Goal: Information Seeking & Learning: Understand process/instructions

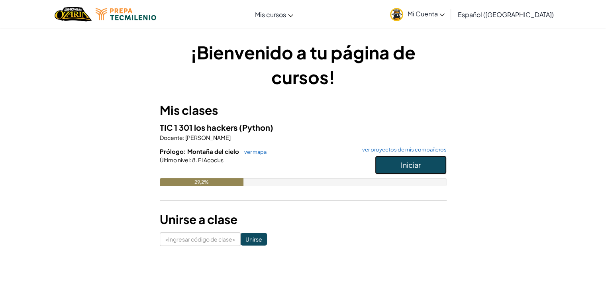
click at [418, 163] on font "Iniciar" at bounding box center [411, 164] width 20 height 9
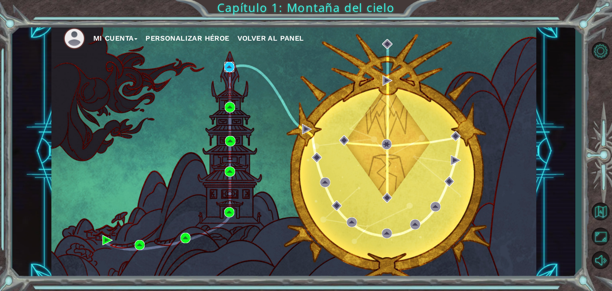
click at [234, 63] on img at bounding box center [229, 67] width 10 height 10
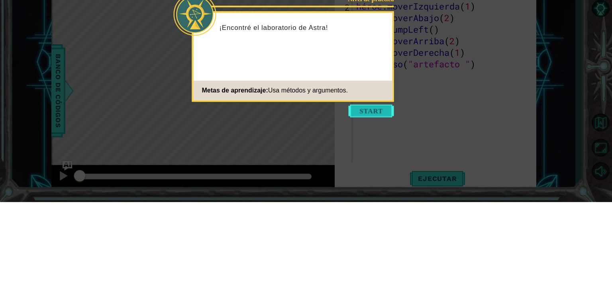
click at [380, 204] on button "Comenzar" at bounding box center [371, 200] width 45 height 13
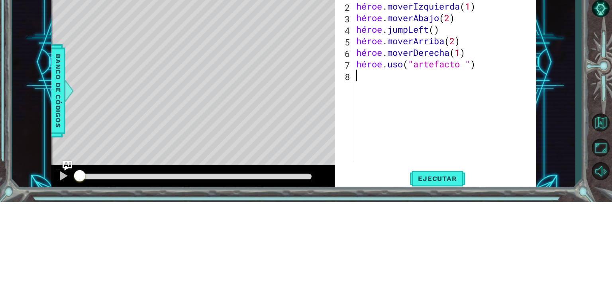
click at [410, 206] on div "héroe . moverArriba ( 2 ) héroe . moverIzquierda ( 1 ) héroe . moverAbajo ( 2 )…" at bounding box center [447, 176] width 184 height 197
click at [575, 244] on div "1 [DEMOGRAPHIC_DATA] XXXXXXXXXXXXXXXXXXXXXXXXXXXXXXXXXXXXXXXXXXXXXXXXXXXXXXXXXX…" at bounding box center [293, 151] width 563 height 256
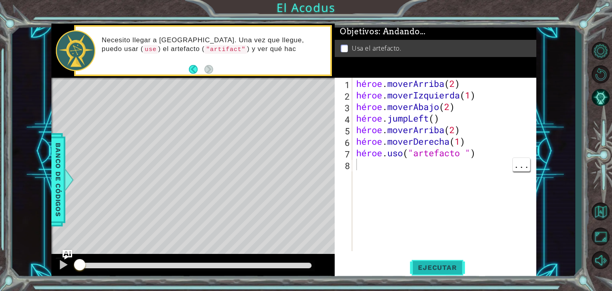
click at [435, 260] on button "Ejecutar" at bounding box center [437, 268] width 55 height 20
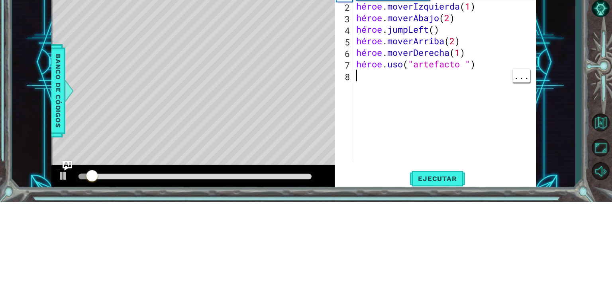
click at [562, 204] on div "1 [DEMOGRAPHIC_DATA] XXXXXXXXXXXXXXXXXXXXXXXXXXXXXXXXXXXXXXXXXXXXXXXXXXXXXXXXXX…" at bounding box center [293, 151] width 563 height 256
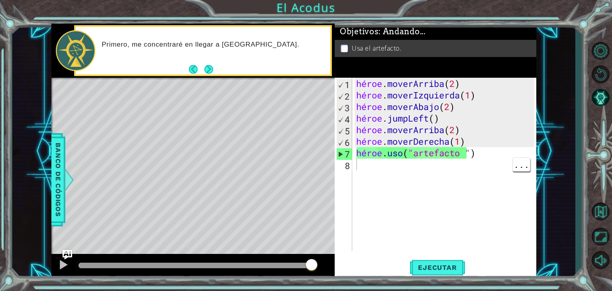
click at [509, 153] on div "héroe . moverArriba ( 2 ) héroe . moverIzquierda ( 1 ) héroe . moverAbajo ( 2 )…" at bounding box center [447, 176] width 184 height 197
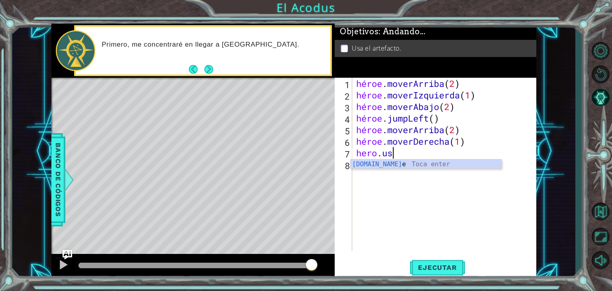
type textarea "h"
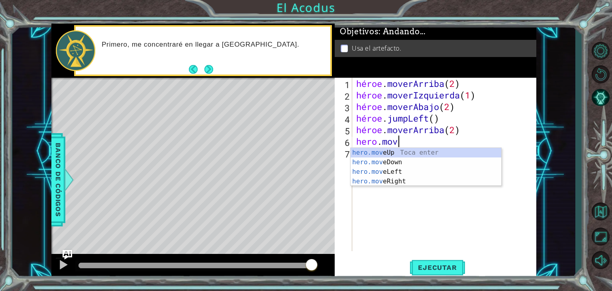
type textarea "h"
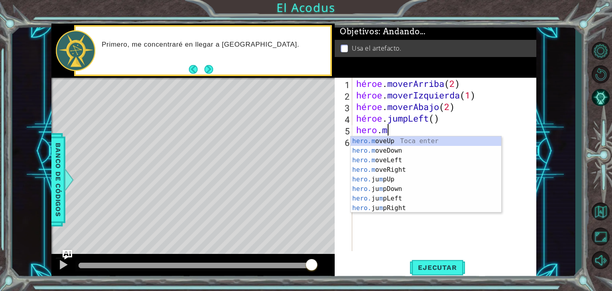
type textarea "h"
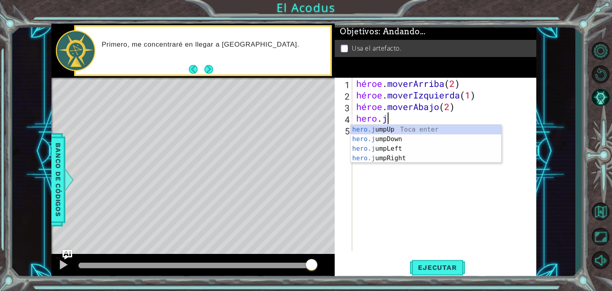
type textarea "h"
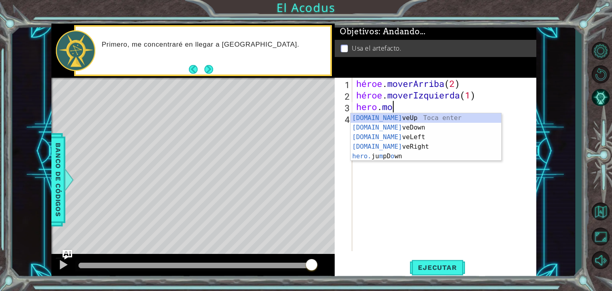
type textarea "h"
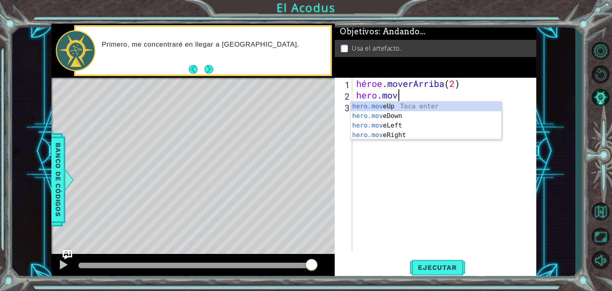
type textarea "h"
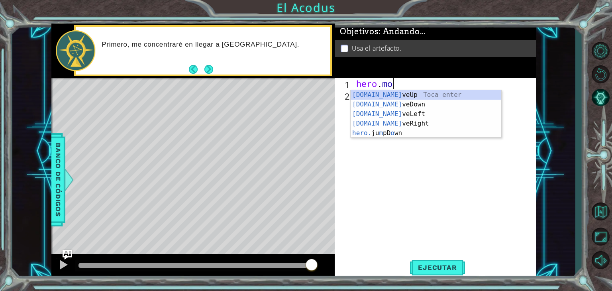
type textarea "h"
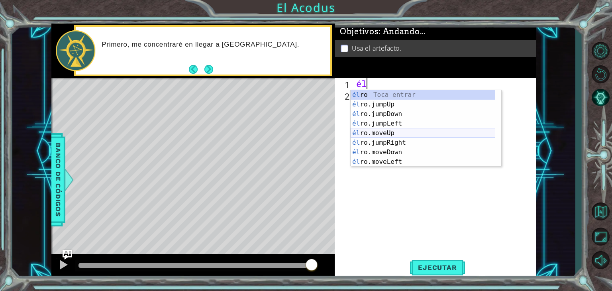
click at [413, 133] on div "él ro [PERSON_NAME] entrar él ro.jumpUp Toca Enter él ro.jumpDown Toca Enter él…" at bounding box center [423, 138] width 145 height 96
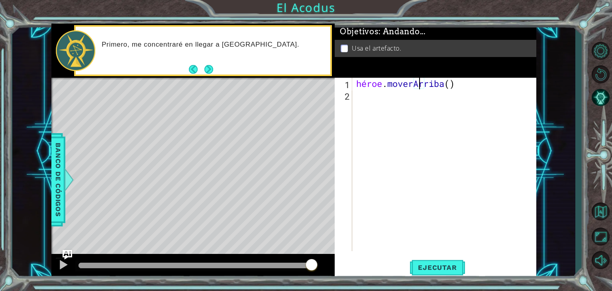
scroll to position [0, 3]
type textarea "hero.moveUp(2)"
click at [358, 96] on div "héroe . [GEOGRAPHIC_DATA] ( 2 )" at bounding box center [447, 176] width 184 height 197
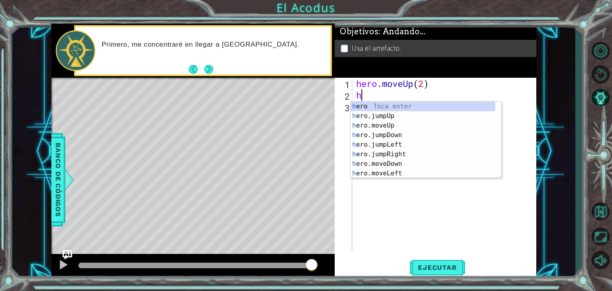
type textarea "he"
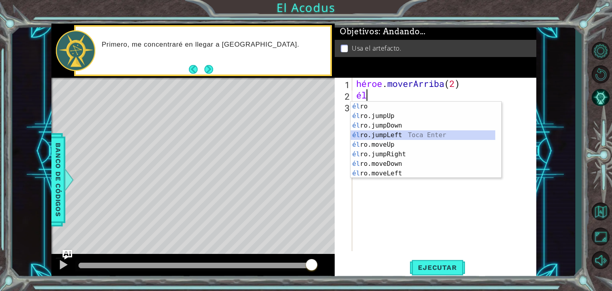
click at [381, 132] on div "él ro [PERSON_NAME] entrar él ro.jumpUp Toca Enter él ro.jumpDown Toca Enter él…" at bounding box center [423, 150] width 145 height 96
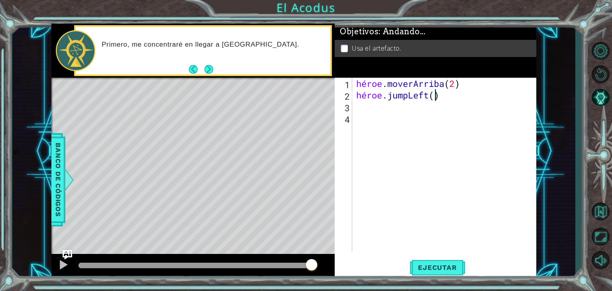
click at [454, 96] on div "héroe . moverArriba ( 2 ) héroe . jumpLeft ( )" at bounding box center [447, 176] width 184 height 197
type textarea "hero.jumpLeft()1"
click at [477, 103] on div "héroe . moverArriba ( 2 ) héroe . jumpLeft ( ) 1" at bounding box center [447, 176] width 184 height 197
type textarea "hero.jumpLeft(1)"
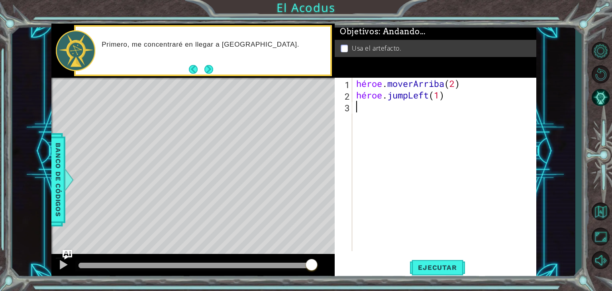
click at [365, 105] on div "héroe . moverArriba ( 2 ) héroe . jumpLeft ( 1 )" at bounding box center [447, 176] width 184 height 197
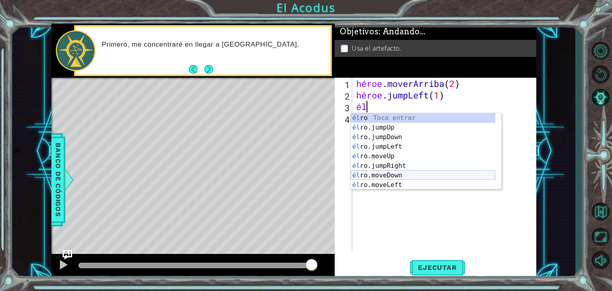
click at [409, 175] on div "él ro [PERSON_NAME] entrar él ro.jumpUp Toca Enter él ro.jumpDown Toca Enter él…" at bounding box center [423, 161] width 145 height 96
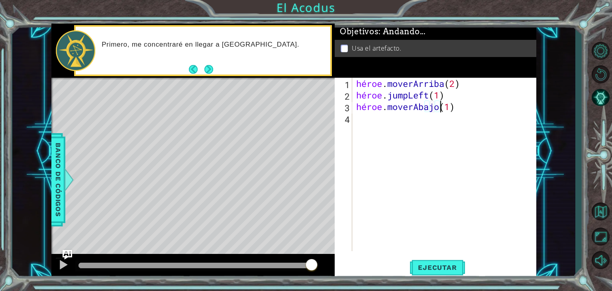
click at [475, 109] on div "héroe . moverArriba ( 2 ) héroe . jumpLeft ( 1 ) héroe . moverAbajo ( 1 )" at bounding box center [447, 176] width 184 height 197
click at [475, 109] on div "héroe . moverArriba ( 2 ) héroe . jumpLeft ( 1 ) héroe . moverAbajo ( 1 )" at bounding box center [445, 164] width 180 height 173
click at [472, 106] on div "héroe . moverArriba ( 2 ) héroe . jumpLeft ( 1 ) héroe . moverAbajo ( 1 )" at bounding box center [447, 176] width 184 height 197
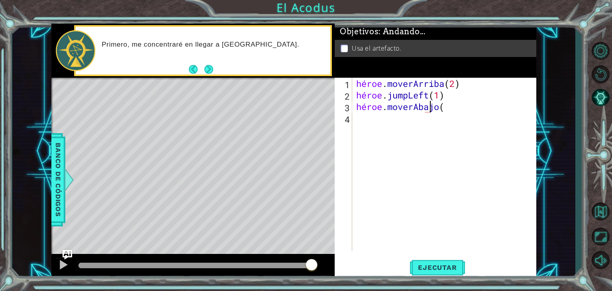
scroll to position [0, 3]
type textarea "hero.moveDown(2)"
click at [367, 125] on div "héroe . moverArriba ( 2 ) héroe . jumpLeft ( 1 ) héroe . moverAbajo ( 2 )" at bounding box center [447, 176] width 184 height 197
type textarea "he"
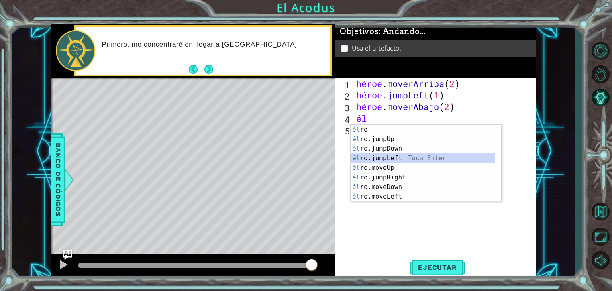
click at [446, 158] on div "él ro [PERSON_NAME] entrar él ro.jumpUp Toca Enter él ro.jumpDown Toca Enter él…" at bounding box center [423, 173] width 145 height 96
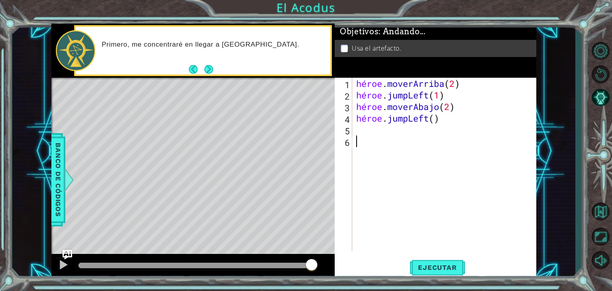
click at [391, 143] on div "héroe . moverArriba ( 2 ) héroe . jumpLeft ( 1 ) héroe . moverAbajo ( 2 ) héroe…" at bounding box center [447, 176] width 184 height 197
click at [357, 129] on div "héroe . moverArriba ( 2 ) héroe . jumpLeft ( 1 ) héroe . moverAbajo ( 2 ) héroe…" at bounding box center [447, 176] width 184 height 197
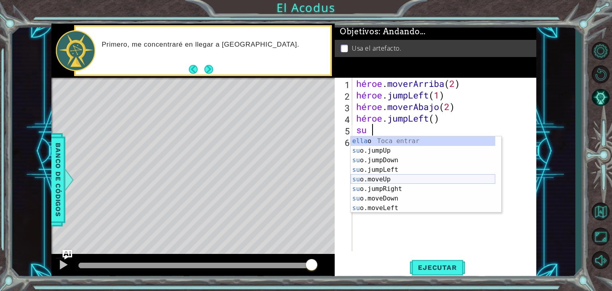
click at [428, 179] on div "ella o Toca entrar su o.jumpUp Toca Enter su o.jumpDown Toca Enter su o.jumpLef…" at bounding box center [423, 184] width 145 height 96
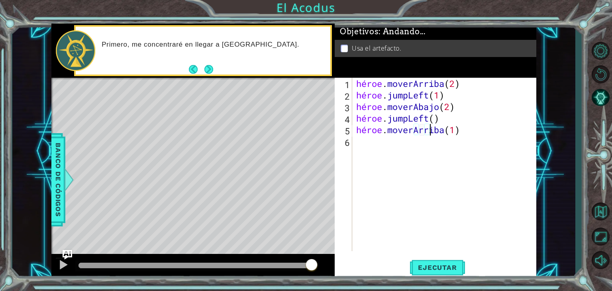
click at [482, 128] on div "héroe . moverArriba ( 2 ) héroe . jumpLeft ( 1 ) héroe . moverAbajo ( 2 ) héroe…" at bounding box center [447, 176] width 184 height 197
type textarea "hero.moveUp(2)"
click at [359, 147] on div "héroe . moverArriba ( 2 ) héroe . jumpLeft ( 1 ) héroe . moverAbajo ( 2 ) héroe…" at bounding box center [447, 176] width 184 height 197
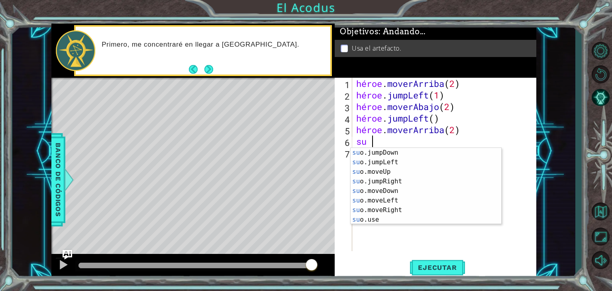
scroll to position [19, 0]
click at [443, 211] on div "su o.jumpDown Toca Enter su o.jumpLeft Toca Enter su o.moveUp Toca Enter su o.j…" at bounding box center [423, 196] width 145 height 96
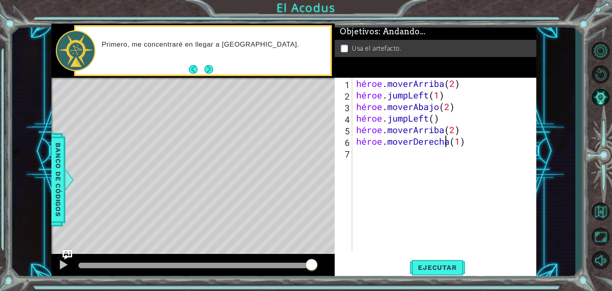
click at [488, 144] on div "héroe . moverArriba ( 2 ) héroe . jumpLeft ( 1 ) héroe . moverAbajo ( 2 ) héroe…" at bounding box center [447, 176] width 184 height 197
type textarea "hero.moveRight(1)"
click at [368, 153] on div "héroe . moverArriba ( 2 ) héroe . jumpLeft ( 1 ) héroe . moverAbajo ( 2 ) héroe…" at bounding box center [447, 176] width 184 height 197
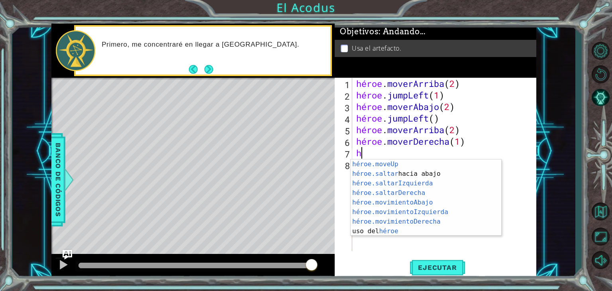
scroll to position [19, 0]
click at [435, 232] on div "héroe.moveUp ​ Toca Enter héroe.saltar hacia abajo [PERSON_NAME] Enter héroe.sa…" at bounding box center [423, 207] width 145 height 96
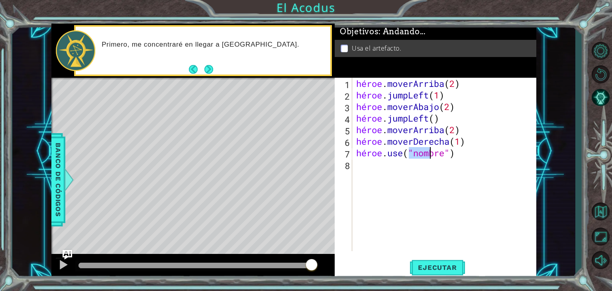
click at [472, 153] on div "héroe . moverArriba ( 2 ) héroe . jumpLeft ( 1 ) héroe . moverAbajo ( 2 ) héroe…" at bounding box center [447, 176] width 184 height 197
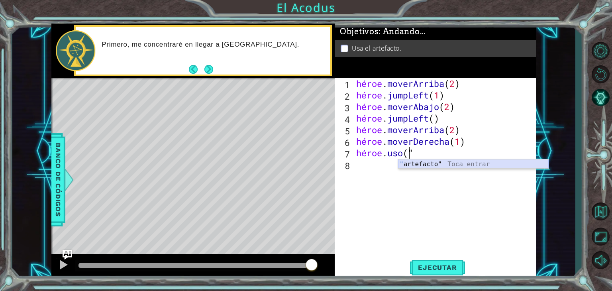
click at [472, 164] on div "" artefacto" Toca entrar" at bounding box center [473, 173] width 151 height 29
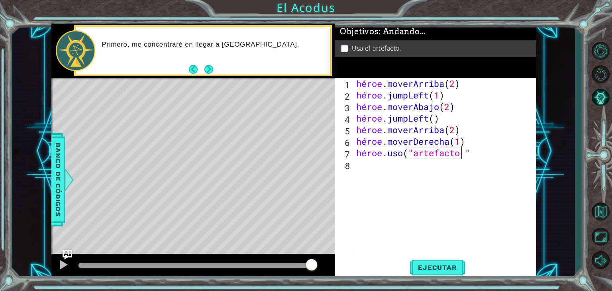
click at [498, 153] on div "héroe . moverArriba ( 2 ) héroe . jumpLeft ( 1 ) héroe . moverAbajo ( 2 ) héroe…" at bounding box center [447, 176] width 184 height 197
click at [436, 261] on button "Ejecutar" at bounding box center [437, 268] width 55 height 20
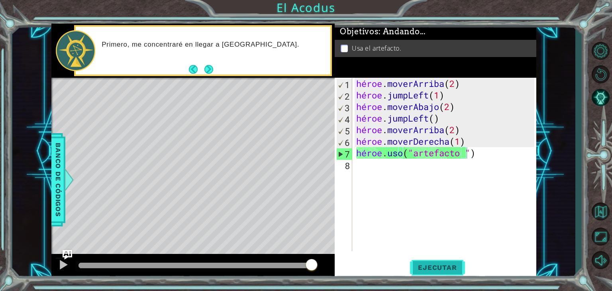
click at [436, 261] on button "Ejecutar" at bounding box center [437, 268] width 55 height 20
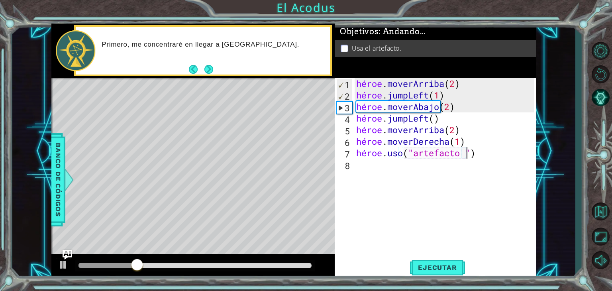
click at [510, 158] on div "héroe . moverArriba ( 2 ) héroe . jumpLeft ( 1 ) héroe . moverAbajo ( 2 ) héroe…" at bounding box center [447, 176] width 184 height 197
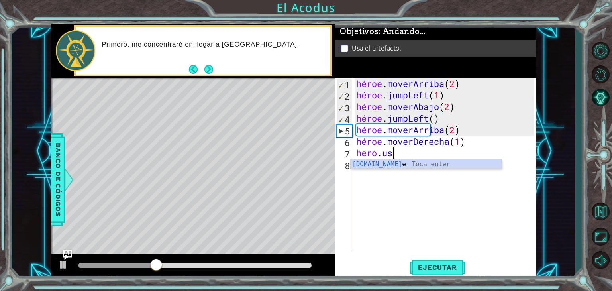
scroll to position [0, 0]
type textarea "h"
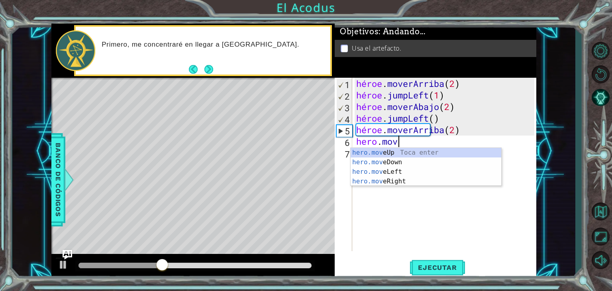
type textarea "h"
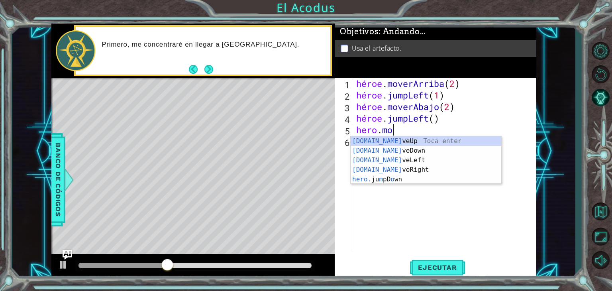
type textarea "h"
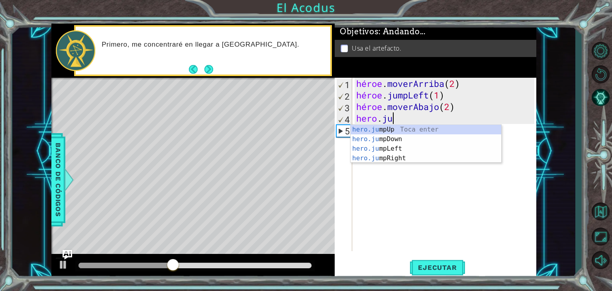
type textarea "h"
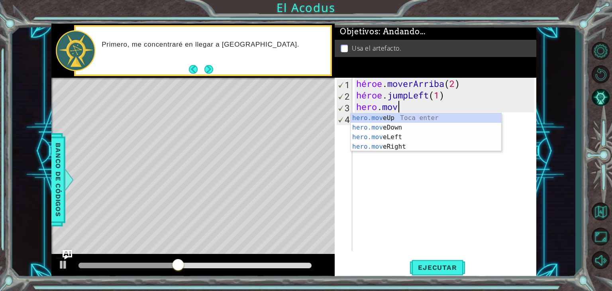
type textarea "h"
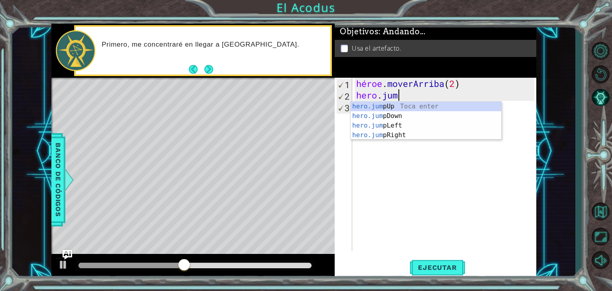
type textarea "h"
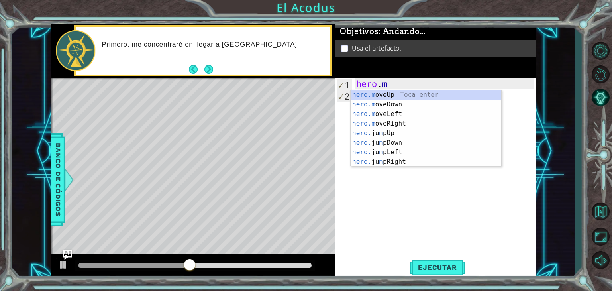
type textarea "h"
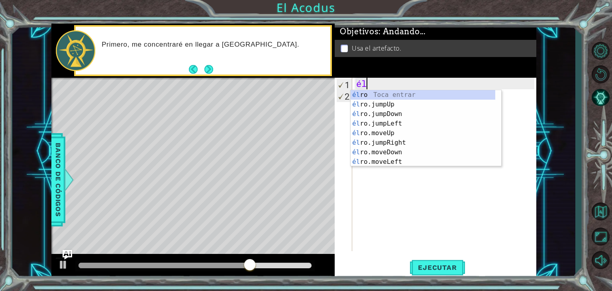
type textarea "h"
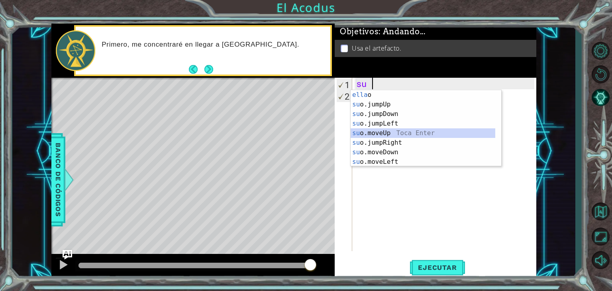
click at [438, 132] on div "ella o Toca entrar su o.jumpUp Toca Enter su o.jumpDown Toca Enter su o.jumpLef…" at bounding box center [423, 138] width 145 height 96
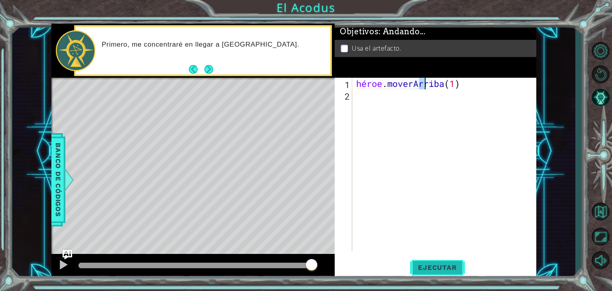
type textarea "hero.moveUp(1)"
click at [429, 266] on font "Ejecutar" at bounding box center [437, 268] width 39 height 8
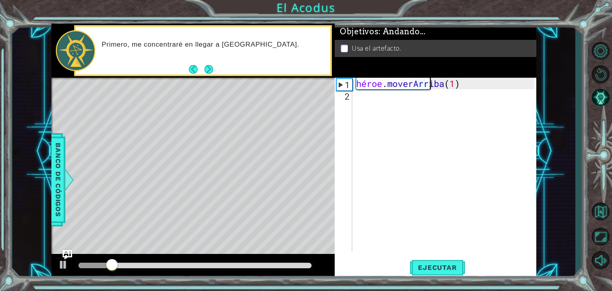
click at [477, 80] on div "héroe . [GEOGRAPHIC_DATA] ( 1 )" at bounding box center [447, 176] width 184 height 197
click at [483, 90] on div "héroe . [GEOGRAPHIC_DATA] ( 1 )" at bounding box center [447, 176] width 184 height 197
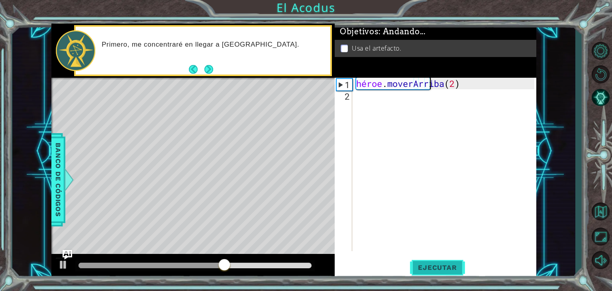
type textarea "hero.moveUp(2)"
click at [446, 275] on button "Ejecutar" at bounding box center [437, 268] width 55 height 20
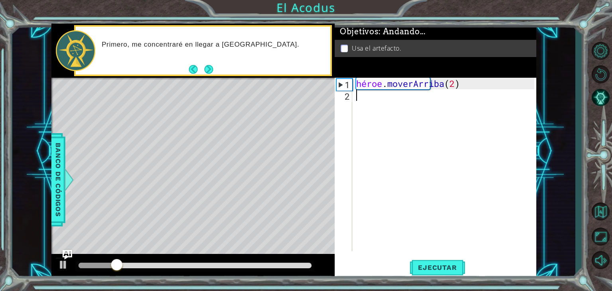
click at [369, 91] on div "héroe . [GEOGRAPHIC_DATA] ( 2 )" at bounding box center [447, 176] width 184 height 197
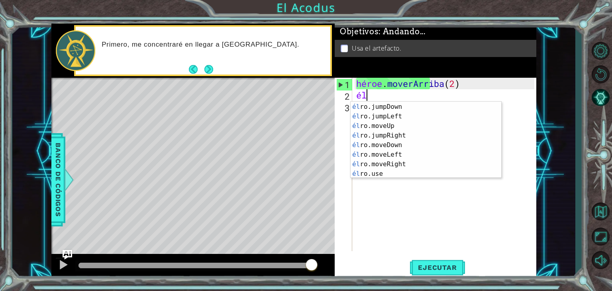
scroll to position [19, 0]
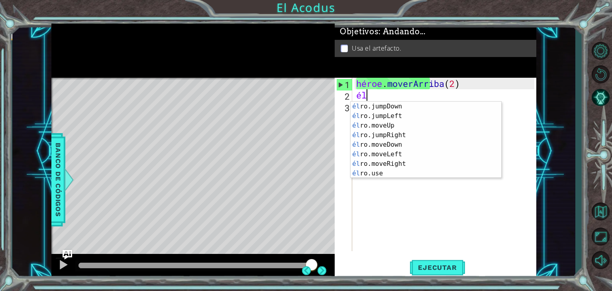
click at [371, 151] on div "él ro.jumpDown Toca Enter él ro.jumpLeft Toca Enter él ro.moveUp Toca Enter él …" at bounding box center [423, 150] width 145 height 96
type textarea "hero.moveLeft(1)"
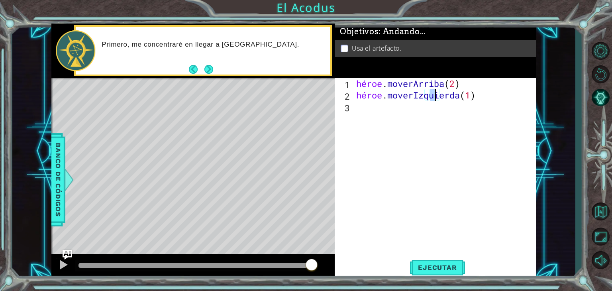
scroll to position [0, 3]
click at [380, 147] on div "hero . moveUp ( 2 ) hero . moveLeft ( 1 )" at bounding box center [447, 176] width 184 height 197
click at [405, 151] on div "héroe . moverArriba ( 2 ) héroe . [GEOGRAPHIC_DATA] ( 1 )" at bounding box center [447, 176] width 184 height 197
click at [575, 30] on div "1 [DEMOGRAPHIC_DATA] XXXXXXXXXXXXXXXXXXXXXXXXXXXXXXXXXXXXXXXXXXXXXXXXXXXXXXXXXX…" at bounding box center [293, 151] width 563 height 256
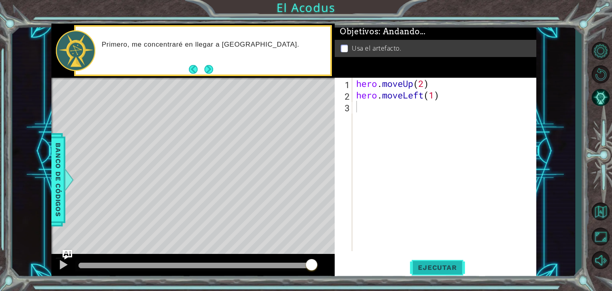
click at [446, 270] on font "Ejecutar" at bounding box center [437, 268] width 39 height 8
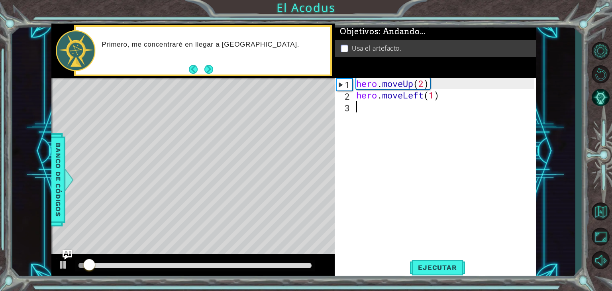
click at [450, 139] on div "hero . moveUp ( 2 ) hero . moveLeft ( 1 )" at bounding box center [447, 176] width 184 height 197
click at [318, 148] on div "Mapa de niveles" at bounding box center [235, 195] width 368 height 235
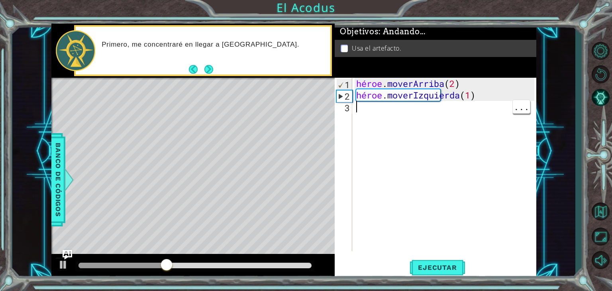
click at [368, 106] on div "héroe . moverArriba ( 2 ) héroe . [GEOGRAPHIC_DATA] ( 1 )" at bounding box center [447, 176] width 184 height 197
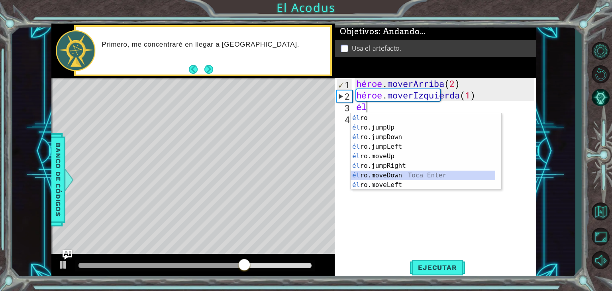
click at [380, 173] on div "él ro [PERSON_NAME] entrar él ro.jumpUp Toca Enter él ro.jumpDown Toca Enter él…" at bounding box center [423, 161] width 145 height 96
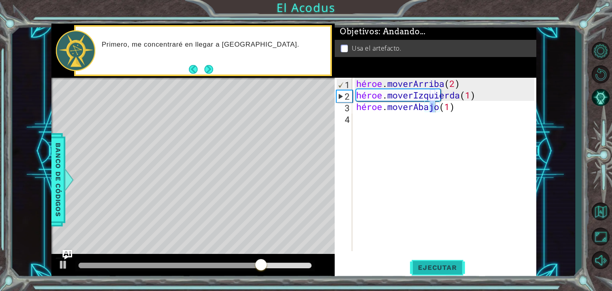
click at [431, 271] on font "Ejecutar" at bounding box center [437, 268] width 39 height 8
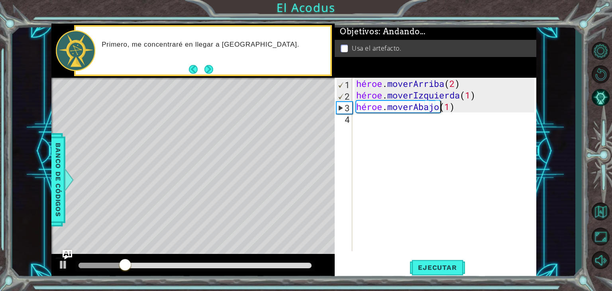
click at [473, 106] on div "héroe . moverArriba ( 2 ) héroe . moverIzquierda ( 1 ) héroe . moverAbajo ( 1 )" at bounding box center [447, 176] width 184 height 197
click at [475, 106] on div "héroe . moverArriba ( 2 ) héroe . moverIzquierda ( 1 ) héroe . moverAbajo ( 1 )" at bounding box center [447, 176] width 184 height 197
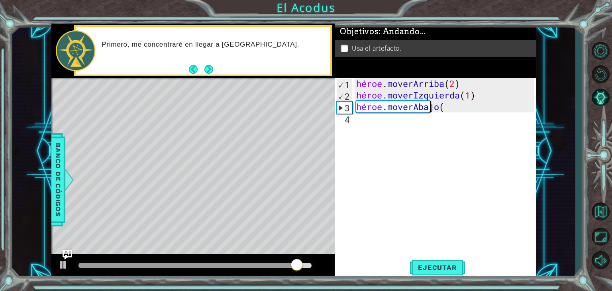
scroll to position [0, 3]
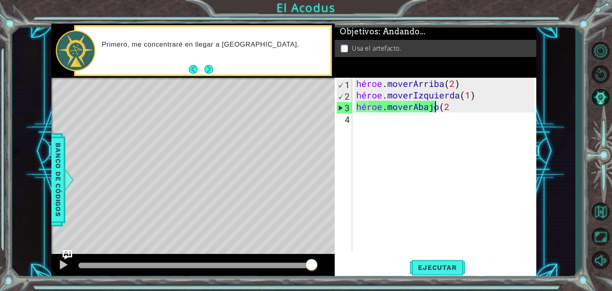
click at [478, 109] on div "héroe . moverArriba ( 2 ) héroe . moverIzquierda ( 1 ) héroe . moverAbajo ( 2" at bounding box center [447, 176] width 184 height 197
click at [447, 110] on div "héroe . moverArriba ( 2 ) héroe . moverIzquierda ( 1 ) héroe . moverAbajo ( 2" at bounding box center [447, 176] width 184 height 197
click at [483, 108] on div "héroe . moverArriba ( 2 ) héroe . moverIzquierda ( 1 ) héroe . moverAbajo ( 2" at bounding box center [447, 176] width 184 height 197
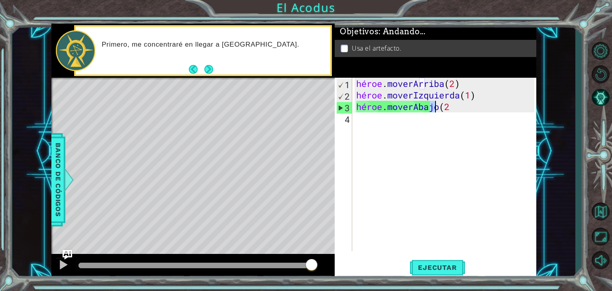
click at [483, 108] on div "héroe . moverArriba ( 2 ) héroe . moverIzquierda ( 1 ) héroe . moverAbajo ( 2" at bounding box center [447, 176] width 184 height 197
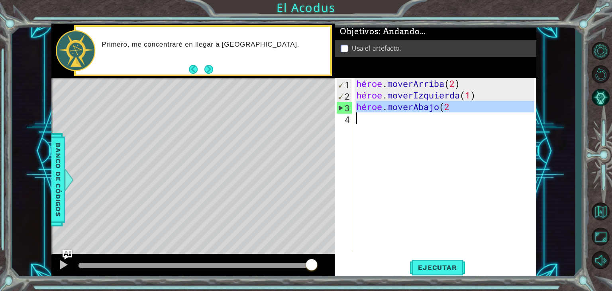
click at [483, 108] on div "héroe . moverArriba ( 2 ) héroe . moverIzquierda ( 1 ) héroe . moverAbajo ( 2" at bounding box center [445, 164] width 180 height 173
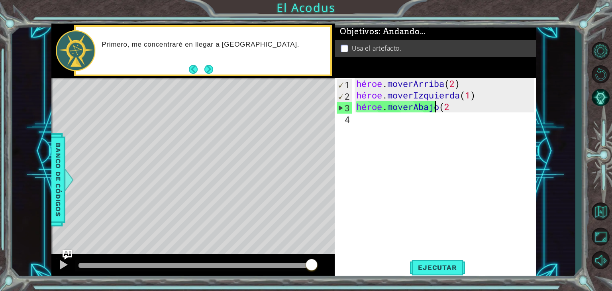
click at [483, 107] on div "héroe . moverArriba ( 2 ) héroe . moverIzquierda ( 1 ) héroe . moverAbajo ( 2" at bounding box center [447, 176] width 184 height 197
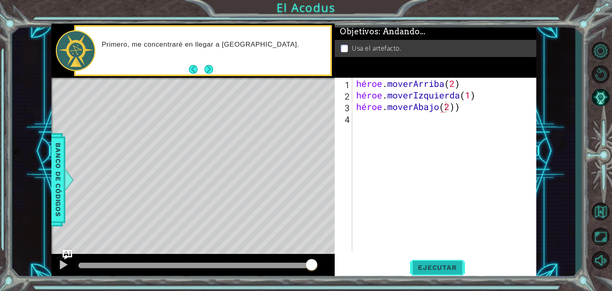
click at [439, 270] on font "Ejecutar" at bounding box center [437, 268] width 39 height 8
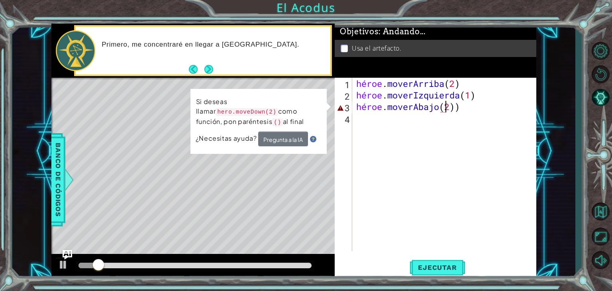
click at [498, 105] on div "héroe . moverArriba ( 2 ) héroe . moverIzquierda ( 1 ) héroe . moverAbajo ( 2 ))" at bounding box center [447, 176] width 184 height 197
type textarea "hero.moveDown(2)"
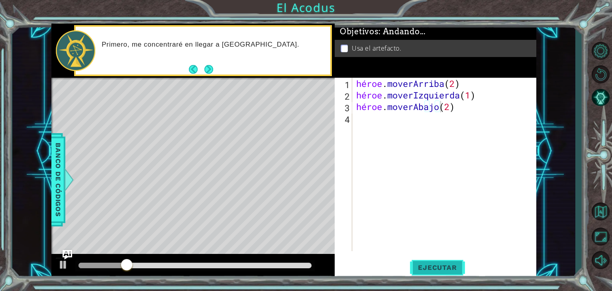
click at [440, 267] on font "Ejecutar" at bounding box center [437, 268] width 39 height 8
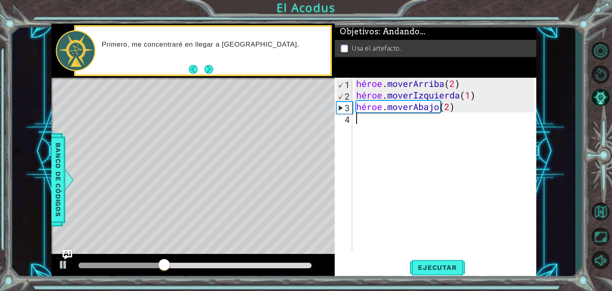
click at [375, 119] on div "héroe . moverArriba ( 2 ) héroe . moverIzquierda ( 1 ) héroe . moverAbajo ( 2 )" at bounding box center [447, 176] width 184 height 197
type textarea "h"
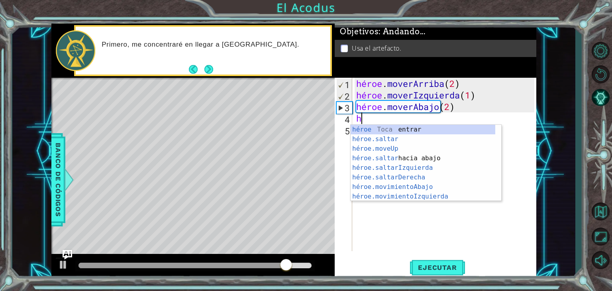
click at [432, 172] on div "héroe Toca entrar héroe.saltar ​ Toca Enter héroe.moveUp ​ Toca Enter héroe.sal…" at bounding box center [423, 173] width 145 height 96
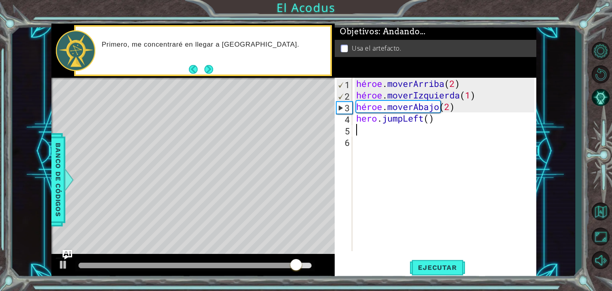
click at [451, 145] on div "héroe . moverArriba ( 2 ) héroe . moverIzquierda ( 1 ) héroe . moverAbajo ( 2 )…" at bounding box center [447, 176] width 184 height 197
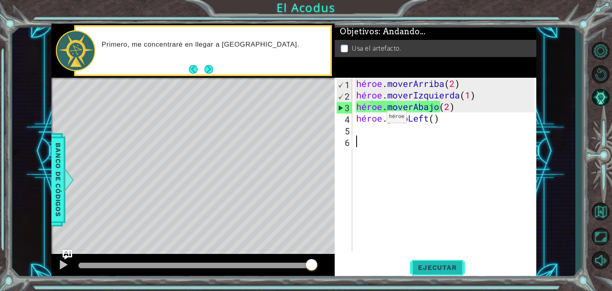
click at [443, 269] on font "Ejecutar" at bounding box center [437, 268] width 39 height 8
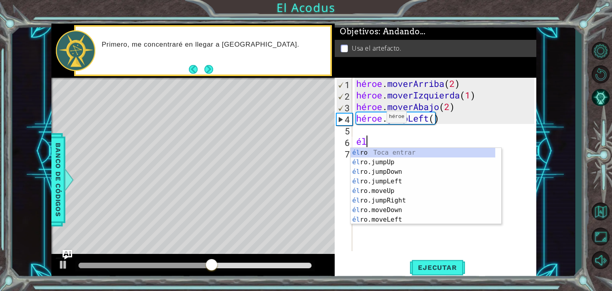
type textarea "h"
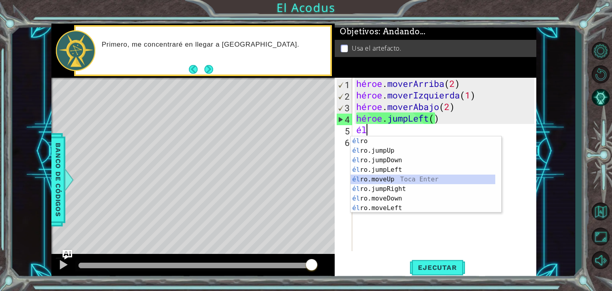
click at [388, 179] on div "él ro [PERSON_NAME] entrar él ro.jumpUp Toca Enter él ro.jumpDown Toca Enter él…" at bounding box center [423, 184] width 145 height 96
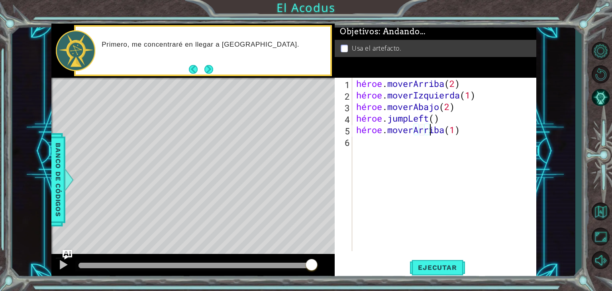
click at [479, 129] on div "héroe . moverArriba ( 2 ) héroe . moverIzquierda ( 1 ) héroe . moverAbajo ( 2 )…" at bounding box center [447, 176] width 184 height 197
type textarea "hero.moveUp(3)"
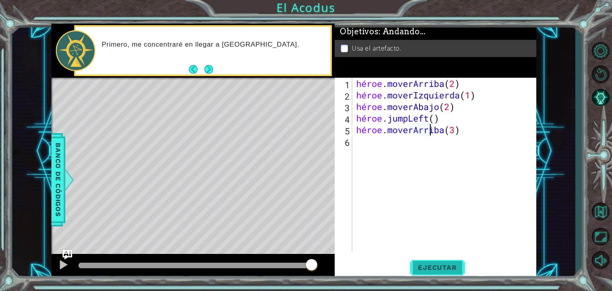
click at [439, 272] on button "Ejecutar" at bounding box center [437, 268] width 55 height 20
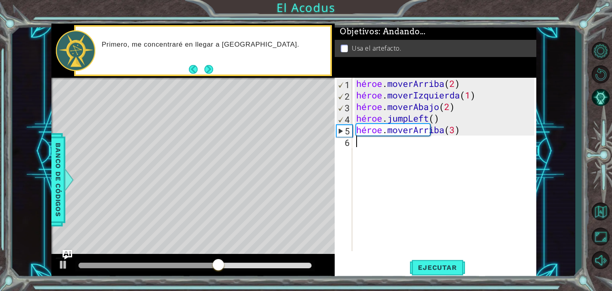
click at [368, 141] on div "héroe . moverArriba ( 2 ) héroe . moverIzquierda ( 1 ) héroe . moverAbajo ( 2 )…" at bounding box center [447, 176] width 184 height 197
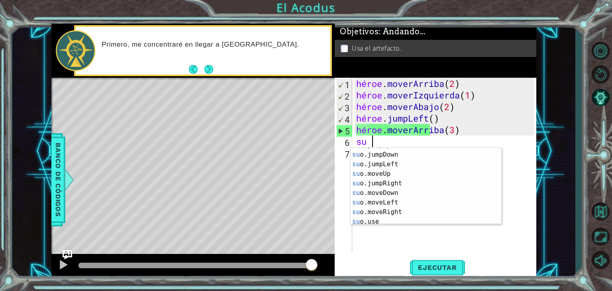
scroll to position [17, 0]
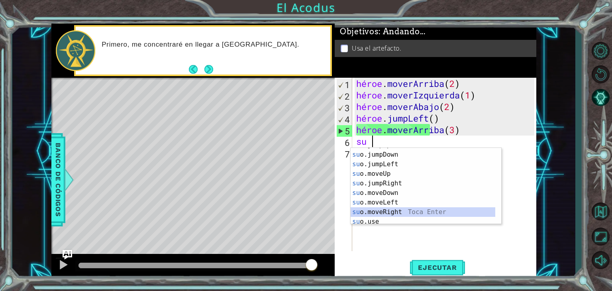
click at [401, 214] on div "su o.jumpUp Toca Enter su o.jumpDown Toca Enter su o.jumpLeft Toca Enter su o.m…" at bounding box center [423, 188] width 145 height 96
type textarea "hero.moveRight(1)"
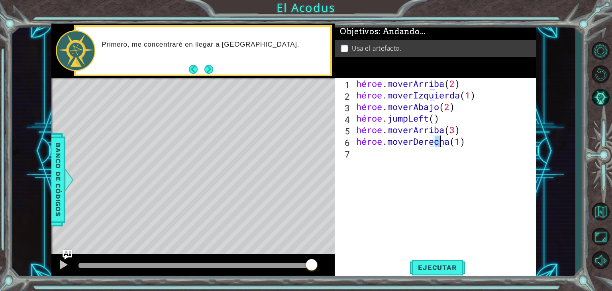
click at [376, 160] on div "héroe . moverArriba ( 2 ) héroe . moverIzquierda ( 1 ) héroe . moverAbajo ( 2 )…" at bounding box center [447, 176] width 184 height 197
click at [497, 141] on div "héroe . moverArriba ( 2 ) héroe . moverIzquierda ( 1 ) héroe . moverAbajo ( 2 )…" at bounding box center [447, 176] width 184 height 197
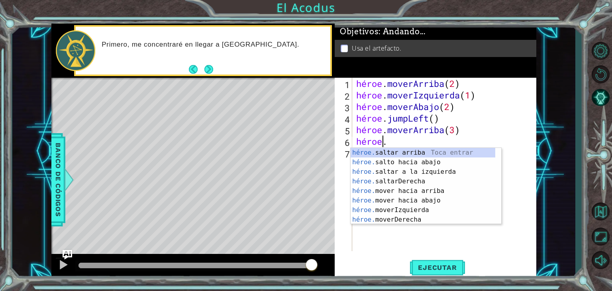
scroll to position [9, 0]
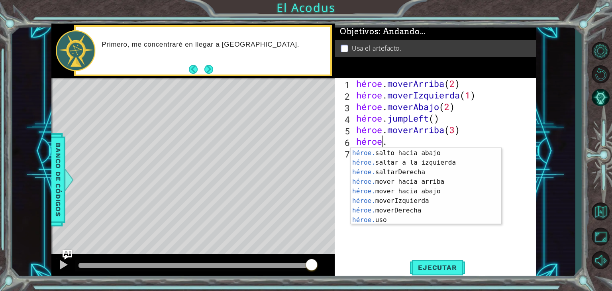
click at [396, 221] on div "héroe. saltar arriba [PERSON_NAME] entrar héroe. salto hacia abajo [PERSON_NAME…" at bounding box center [423, 187] width 145 height 96
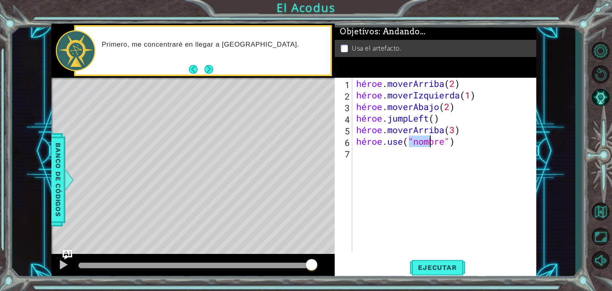
scroll to position [0, 3]
click at [210, 72] on button "Próximo" at bounding box center [209, 69] width 9 height 9
click at [473, 141] on div "héroe . moverArriba ( 2 ) héroe . moverIzquierda ( 1 ) héroe . moverAbajo ( 2 )…" at bounding box center [447, 176] width 184 height 197
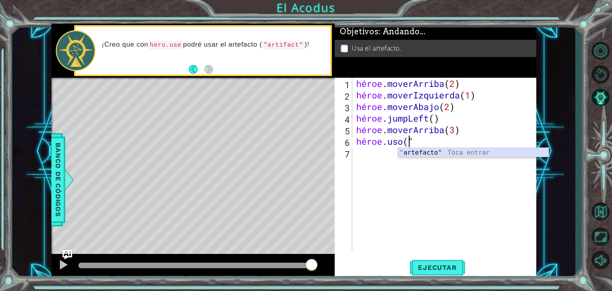
click at [464, 153] on div "" artefacto" Toca entrar" at bounding box center [473, 162] width 151 height 29
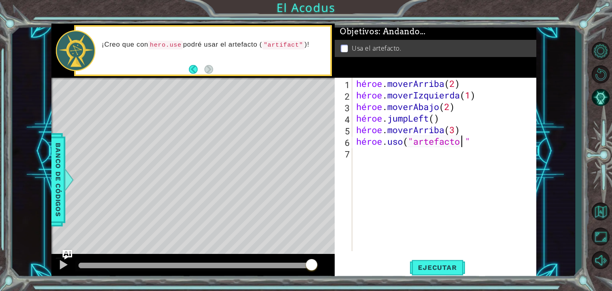
scroll to position [0, 4]
click at [417, 270] on span "Ejecutar" at bounding box center [437, 268] width 55 height 8
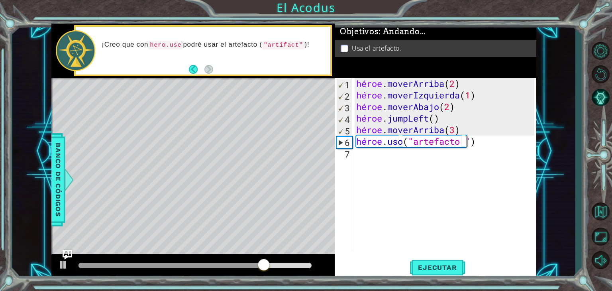
click at [513, 141] on div "héroe . moverArriba ( 2 ) héroe . moverIzquierda ( 1 ) héroe . moverAbajo ( 2 )…" at bounding box center [447, 176] width 184 height 197
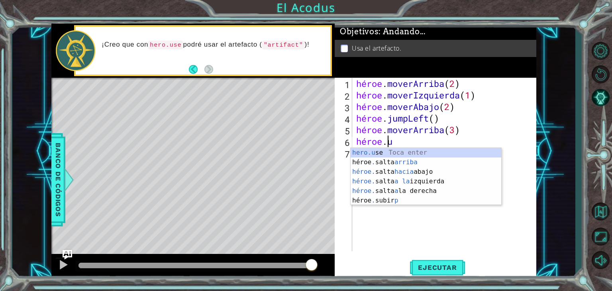
scroll to position [0, 0]
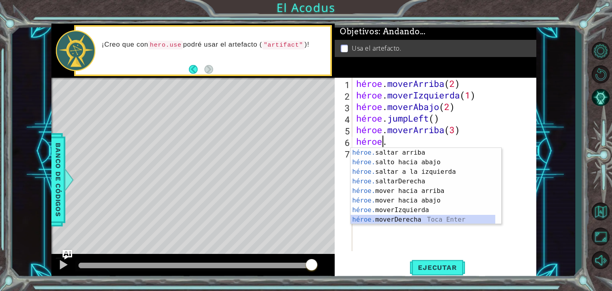
click at [455, 220] on div "héroe. saltar arriba [PERSON_NAME] entrar héroe. salto hacia abajo [PERSON_NAME…" at bounding box center [423, 196] width 145 height 96
type textarea "hero.moveRight(1)"
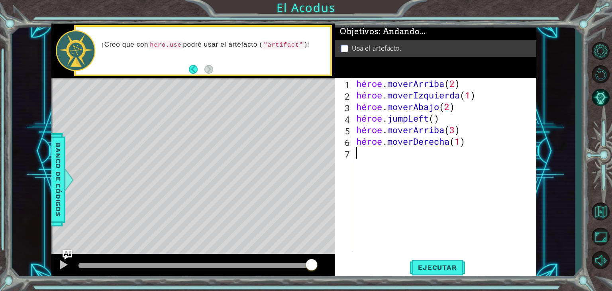
click at [385, 171] on div "héroe . moverArriba ( 2 ) héroe . moverIzquierda ( 1 ) héroe . moverAbajo ( 2 )…" at bounding box center [447, 176] width 184 height 197
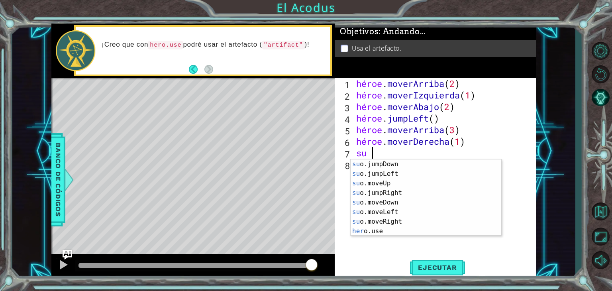
scroll to position [19, 0]
click at [397, 232] on div "su o.jumpDown Toca Enter su o.jumpLeft Toca Enter su o.moveUp Toca Enter su o.j…" at bounding box center [423, 207] width 145 height 96
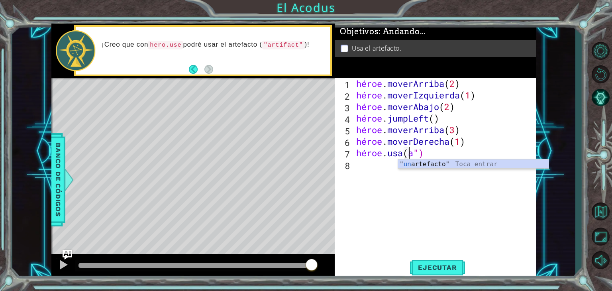
scroll to position [0, 2]
click at [415, 161] on div "" artefacto " Toca entrar" at bounding box center [473, 173] width 151 height 29
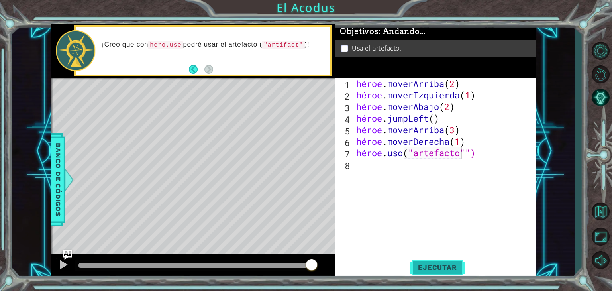
click at [435, 265] on font "Ejecutar" at bounding box center [437, 268] width 39 height 8
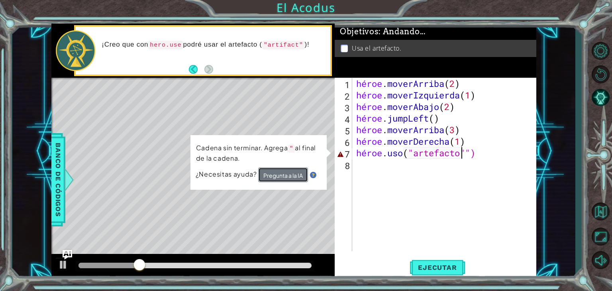
click at [291, 176] on font "Pregunta a la IA" at bounding box center [283, 175] width 39 height 7
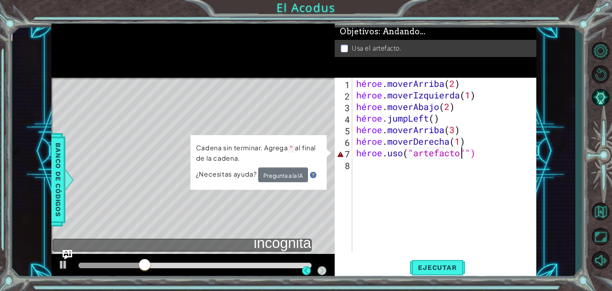
scroll to position [0, 5]
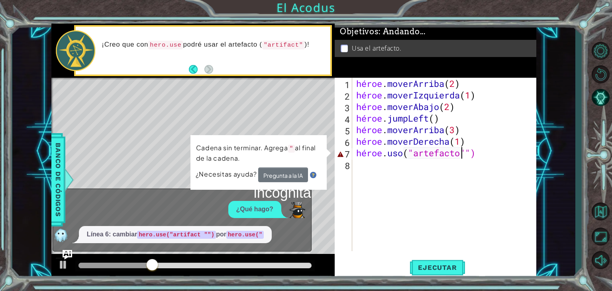
click at [156, 125] on div "Mapa de niveles" at bounding box center [235, 195] width 368 height 235
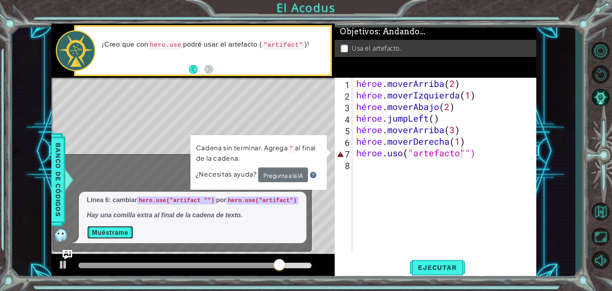
click at [105, 234] on font "Muéstrame" at bounding box center [110, 232] width 36 height 7
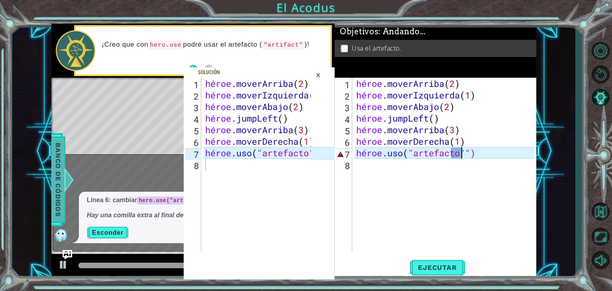
click at [54, 144] on font "Banco de códigos" at bounding box center [58, 180] width 8 height 74
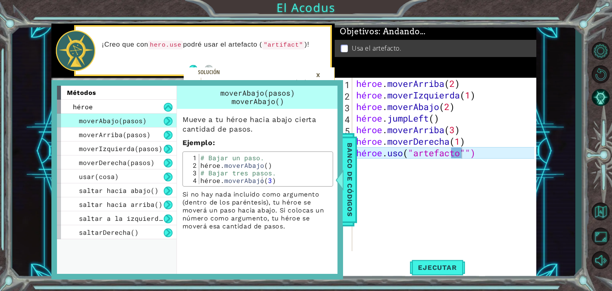
click at [321, 75] on div "×" at bounding box center [318, 75] width 12 height 14
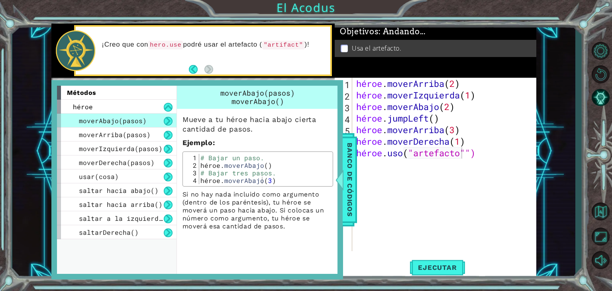
click at [46, 98] on div "1 2 3 4 5 6 7 8 héroe . moverArriba ( 2 ) héroe . moverIzquierda ( 1 ) héroe . …" at bounding box center [293, 151] width 563 height 256
click at [352, 185] on font "Banco de códigos" at bounding box center [350, 180] width 8 height 74
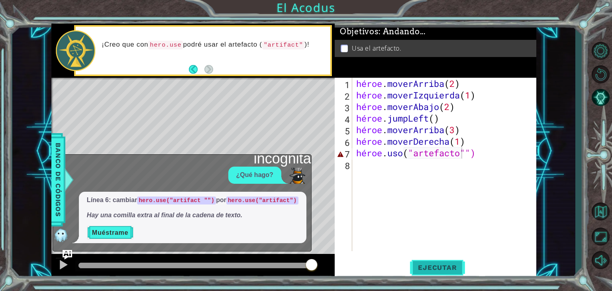
click at [437, 266] on font "Ejecutar" at bounding box center [437, 268] width 39 height 8
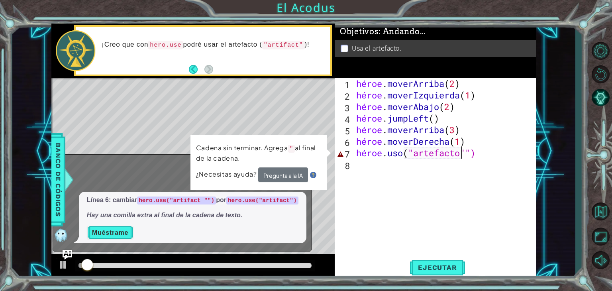
click at [0, 0] on span "..." at bounding box center [0, 0] width 0 height 0
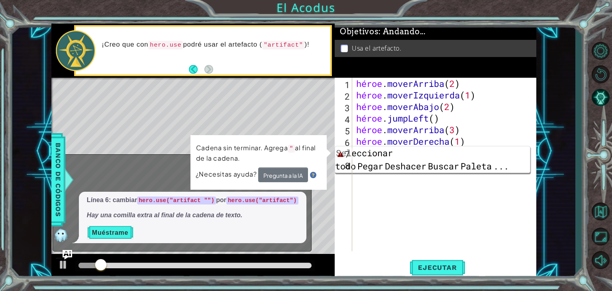
click at [536, 153] on div "hero.use("artifact "") 1 2 3 4 5 6 7 8 héroe . moverArriba ( 2 ) héroe . moverI…" at bounding box center [436, 178] width 202 height 201
click at [548, 153] on div "1 2 3 4 5 6 7 8 héroe . moverArriba ( 2 ) héroe . moverIzquierda ( 1 ) héroe . …" at bounding box center [293, 151] width 563 height 256
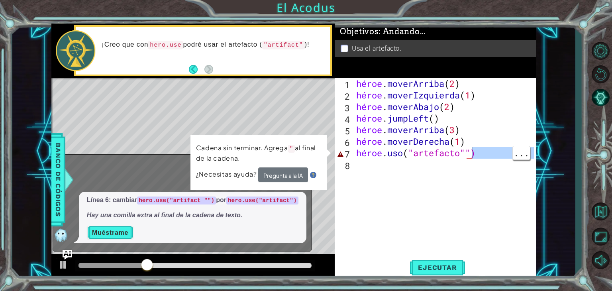
click at [494, 151] on div "héroe . moverArriba ( 2 ) héroe . moverIzquierda ( 1 ) héroe . moverAbajo ( 2 )…" at bounding box center [447, 176] width 184 height 197
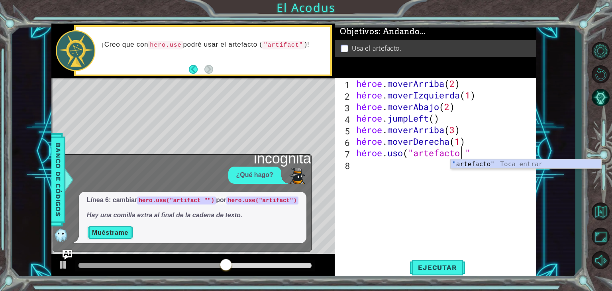
scroll to position [0, 4]
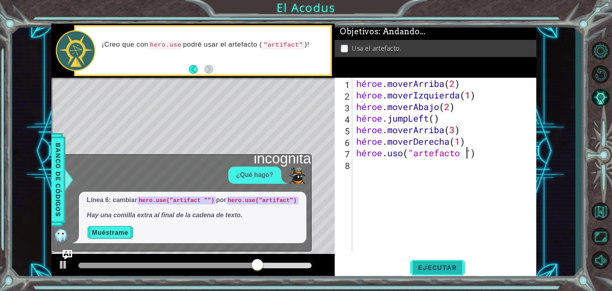
click at [439, 259] on button "Ejecutar" at bounding box center [437, 268] width 55 height 20
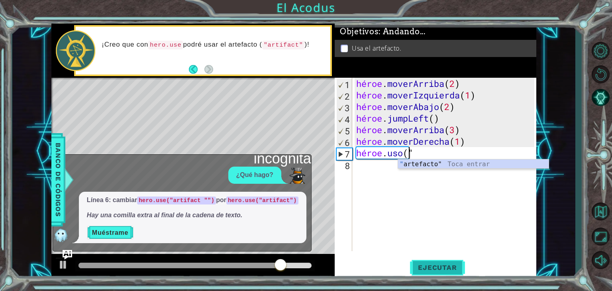
scroll to position [0, 2]
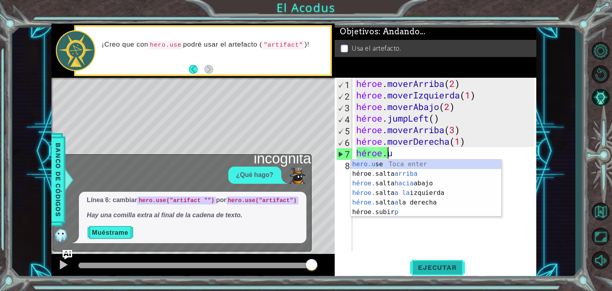
type textarea "hero."
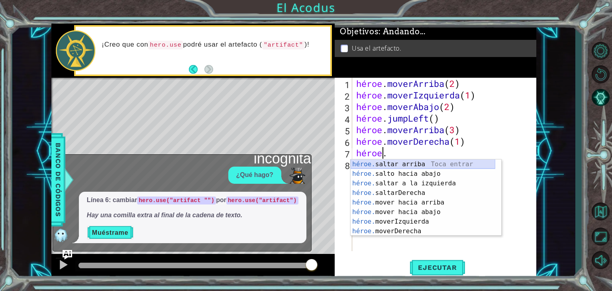
click at [418, 161] on div "héroe. saltar arriba [PERSON_NAME] entrar héroe. salto hacia abajo [PERSON_NAME…" at bounding box center [423, 207] width 145 height 96
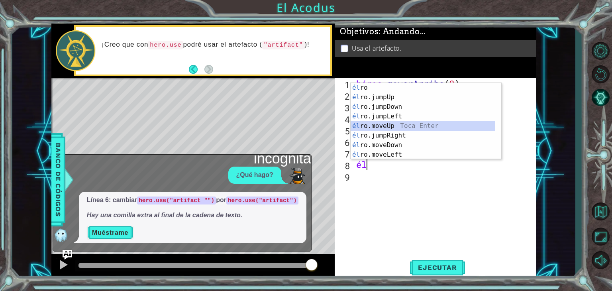
click at [399, 125] on div "él ro [PERSON_NAME] entrar él ro.jumpUp Toca Enter él ro.jumpDown Toca Enter él…" at bounding box center [423, 131] width 145 height 96
type textarea "hero.moveUp(1)"
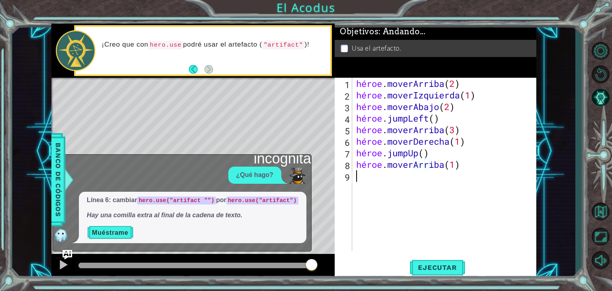
click at [375, 177] on div "héroe . moverArriba ( 2 ) héroe . moverIzquierda ( 1 ) héroe . moverAbajo ( 2 )…" at bounding box center [447, 176] width 184 height 197
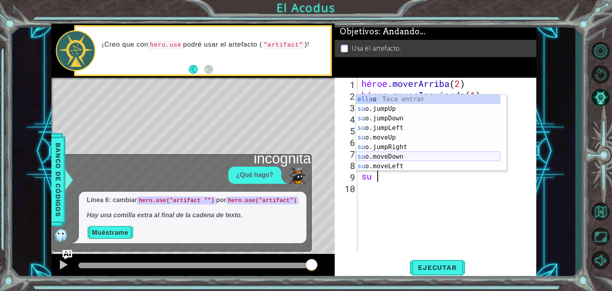
scroll to position [19, 0]
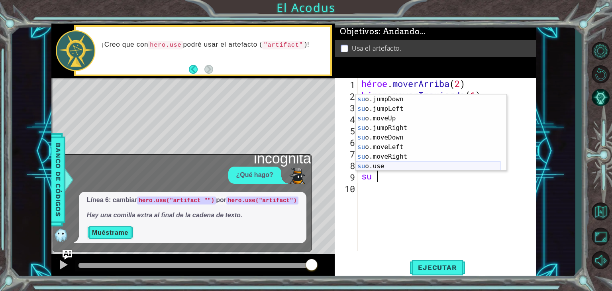
click at [376, 171] on div "héroe . moverArriba ( 2 ) héroe . moverIzquierda ( 1 ) héroe . moverAbajo ( 2 )…" at bounding box center [449, 176] width 179 height 197
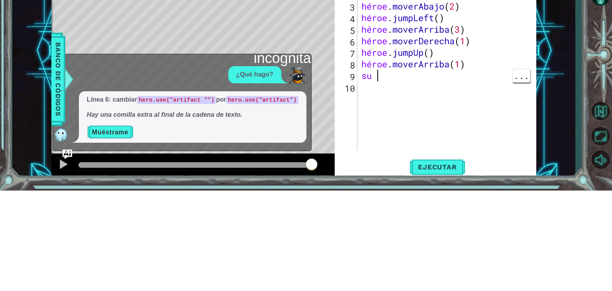
scroll to position [0, 0]
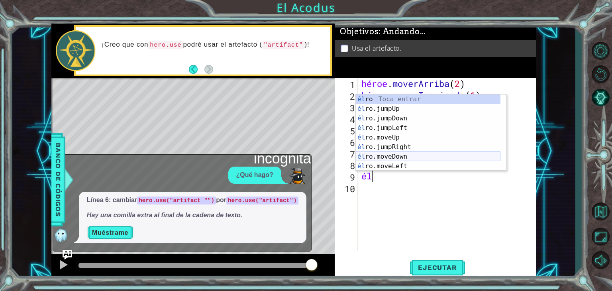
type textarea "h"
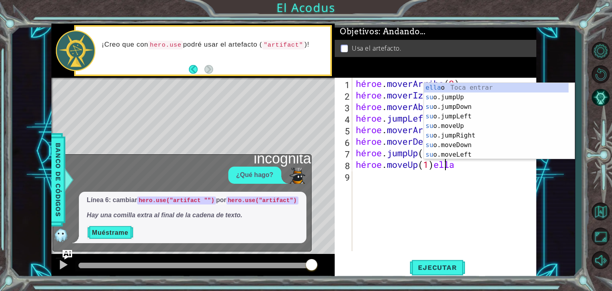
scroll to position [0, 3]
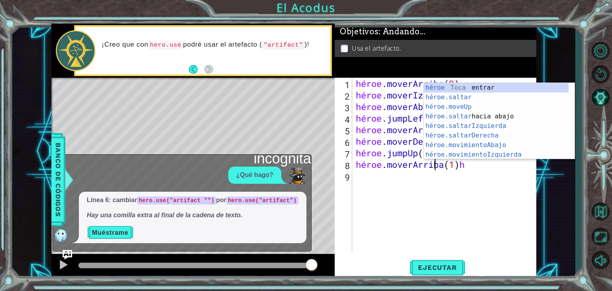
type textarea "hero.moveUp(1)"
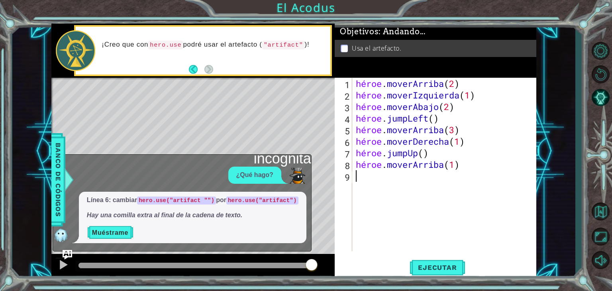
click at [389, 191] on div "héroe . moverArriba ( 2 ) héroe . moverIzquierda ( 1 ) héroe . moverAbajo ( 2 )…" at bounding box center [446, 176] width 184 height 197
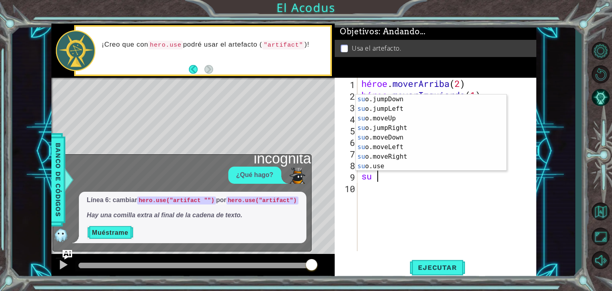
scroll to position [19, 0]
click at [437, 162] on div "su o.jumpDown Toca Enter su o.jumpLeft Toca Enter su o.moveUp Toca Enter su o.j…" at bounding box center [428, 142] width 145 height 96
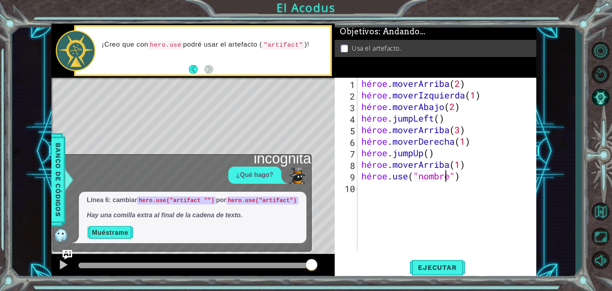
click at [470, 174] on div "héroe . moverArriba ( 2 ) héroe . moverIzquierda ( 1 ) héroe . moverAbajo ( 2 )…" at bounding box center [449, 176] width 179 height 197
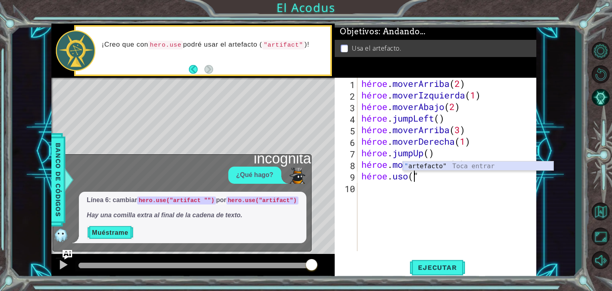
click at [464, 164] on div "" artefacto" Toca entrar" at bounding box center [478, 175] width 151 height 29
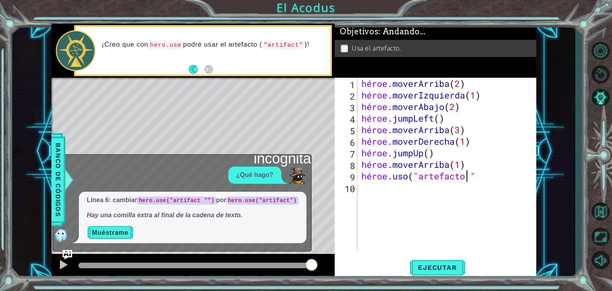
click at [513, 176] on div "héroe . moverArriba ( 2 ) héroe . moverIzquierda ( 1 ) héroe . moverAbajo ( 2 )…" at bounding box center [449, 176] width 179 height 197
click at [441, 261] on button "Ejecutar" at bounding box center [437, 268] width 55 height 20
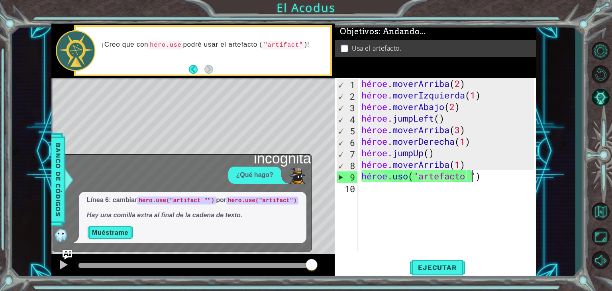
click at [346, 45] on p at bounding box center [344, 49] width 7 height 8
click at [346, 53] on div "Usa el artefacto." at bounding box center [436, 48] width 202 height 17
click at [344, 47] on p at bounding box center [344, 49] width 7 height 8
click at [115, 203] on p "Línea 6: cambiar hero.use("artifact "") por hero.use("artifact")" at bounding box center [193, 200] width 212 height 9
click at [64, 267] on div at bounding box center [63, 265] width 10 height 10
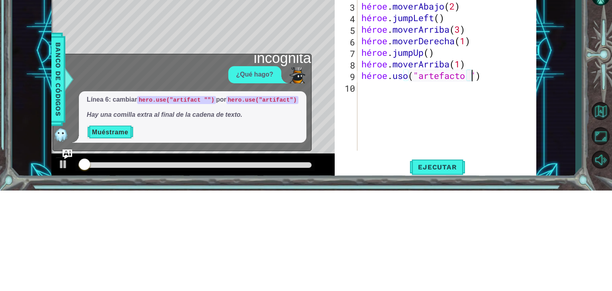
click at [41, 233] on div "1 2 3 4 5 6 7 8 héroe . moverArriba ( 2 ) héroe . moverIzquierda ( 1 ) héroe . …" at bounding box center [293, 151] width 563 height 256
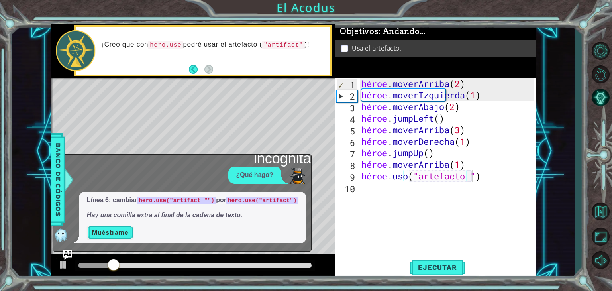
click at [57, 234] on img at bounding box center [61, 235] width 16 height 16
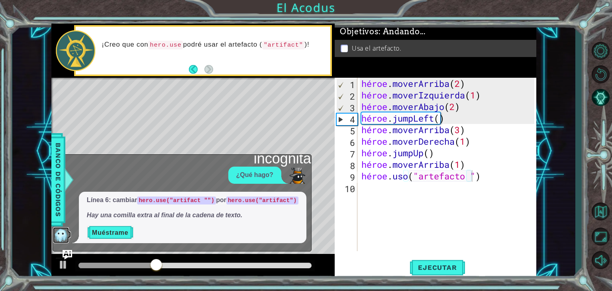
click at [90, 133] on div "Mapa de niveles" at bounding box center [235, 195] width 368 height 235
click at [139, 239] on p "Muéstrame" at bounding box center [193, 232] width 212 height 13
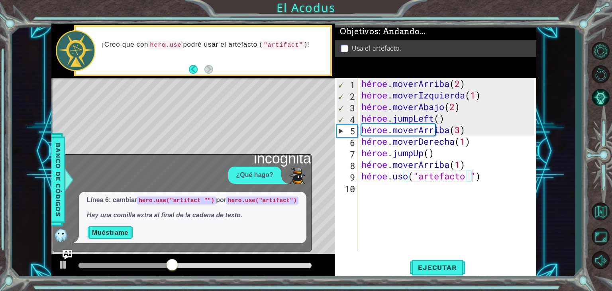
click at [157, 224] on div "Línea 6: cambiar hero.use("artifact "") por hero.use("artifact") Hay una comill…" at bounding box center [193, 217] width 228 height 51
click at [136, 212] on font "Hay una comilla extra al final de la cadena de texto." at bounding box center [164, 215] width 155 height 7
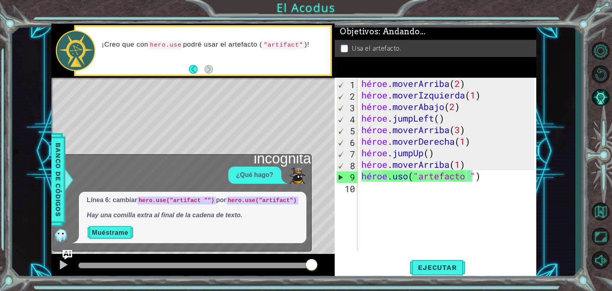
click at [510, 159] on div "héroe . moverArriba ( 2 ) héroe . moverIzquierda ( 1 ) héroe . moverAbajo ( 2 )…" at bounding box center [449, 176] width 179 height 197
click at [548, 138] on div "1 2 3 4 5 6 7 8 héroe . moverArriba ( 2 ) héroe . moverIzquierda ( 1 ) héroe . …" at bounding box center [293, 151] width 563 height 256
click at [190, 221] on div "Línea 6: cambiar hero.use("artifact "") por hero.use("artifact") Hay una comill…" at bounding box center [193, 217] width 228 height 51
click at [300, 155] on font "incógnita" at bounding box center [282, 158] width 57 height 16
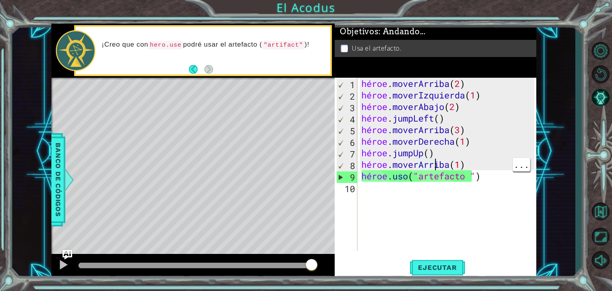
click at [464, 165] on div "héroe . moverArriba ( 2 ) héroe . moverIzquierda ( 1 ) héroe . moverAbajo ( 2 )…" at bounding box center [449, 176] width 179 height 197
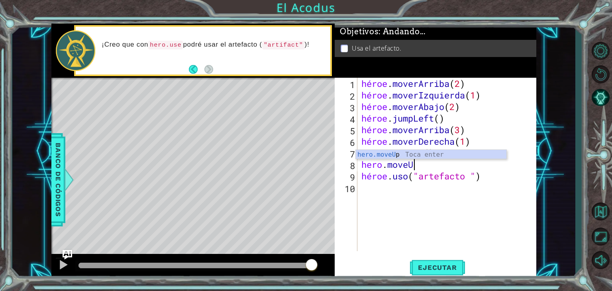
scroll to position [0, 2]
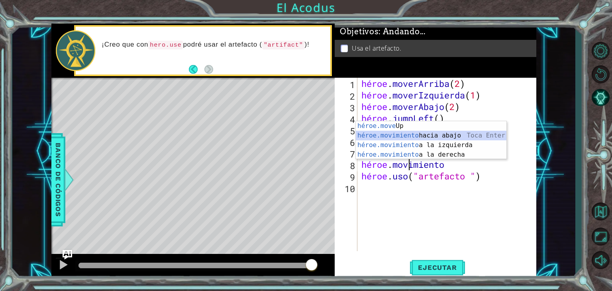
click at [461, 134] on div "héroe.move Up Toca Enter héroe.movimiento hacia abajo [PERSON_NAME] Enter héroe…" at bounding box center [431, 149] width 151 height 57
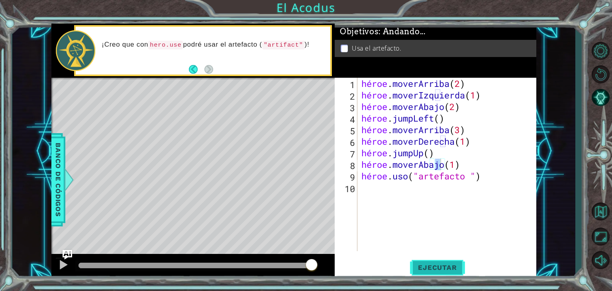
click at [439, 267] on font "Ejecutar" at bounding box center [437, 268] width 39 height 8
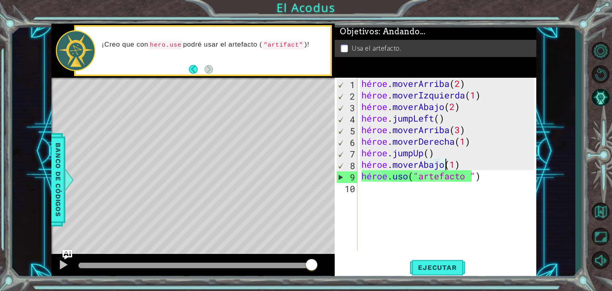
click at [505, 160] on div "héroe . moverArriba ( 2 ) héroe . moverIzquierda ( 1 ) héroe . moverAbajo ( 2 )…" at bounding box center [449, 176] width 179 height 197
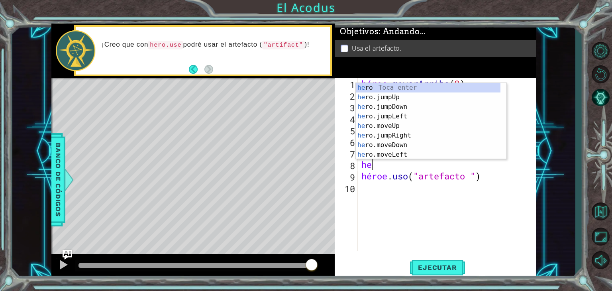
scroll to position [0, 0]
type textarea "h"
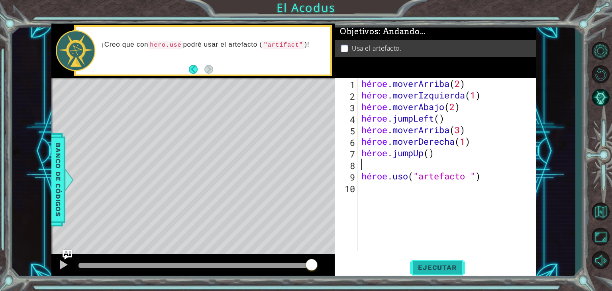
click at [454, 261] on button "Ejecutar" at bounding box center [437, 268] width 55 height 20
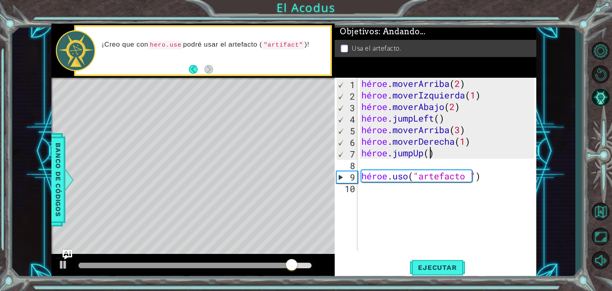
click at [473, 152] on div "héroe . moverArriba ( 2 ) héroe . moverIzquierda ( 1 ) héroe . moverAbajo ( 2 )…" at bounding box center [449, 176] width 179 height 197
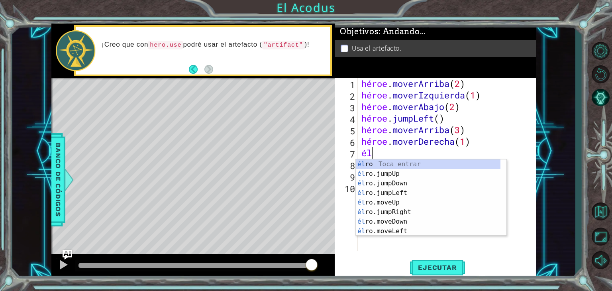
type textarea "h"
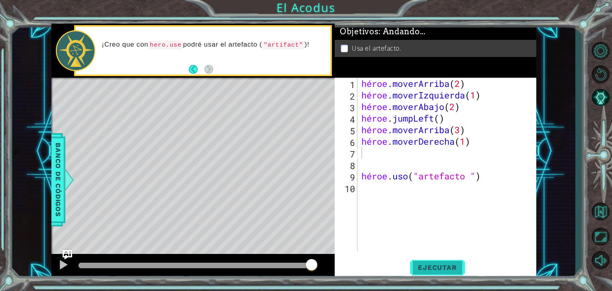
click at [439, 267] on font "Ejecutar" at bounding box center [437, 268] width 39 height 8
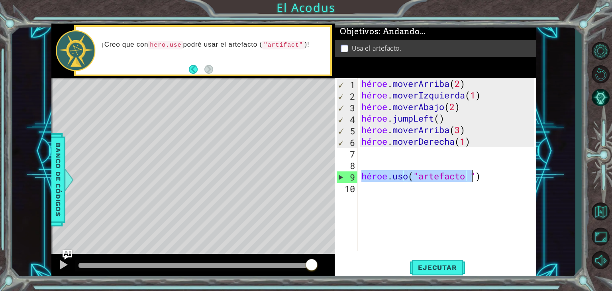
drag, startPoint x: 362, startPoint y: 178, endPoint x: 504, endPoint y: 177, distance: 142.7
click at [504, 177] on div "héroe . moverArriba ( 2 ) héroe . moverIzquierda ( 1 ) héroe . moverAbajo ( 2 )…" at bounding box center [449, 176] width 179 height 197
type textarea "hero.use("artifact ")"
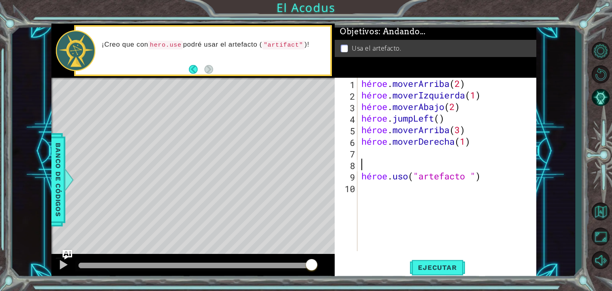
click at [515, 169] on div "héroe . moverArriba ( 2 ) héroe . moverIzquierda ( 1 ) héroe . moverAbajo ( 2 )…" at bounding box center [449, 176] width 179 height 197
click at [519, 175] on div "héroe . moverArriba ( 2 ) héroe . moverIzquierda ( 1 ) héroe . moverAbajo ( 2 )…" at bounding box center [449, 176] width 179 height 197
click at [437, 273] on button "Ejecutar" at bounding box center [437, 268] width 55 height 20
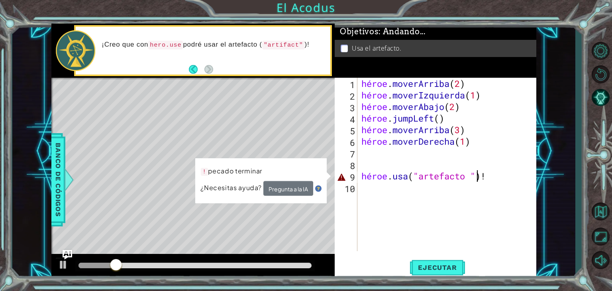
click at [531, 177] on div "héroe . moverArriba ( 2 ) héroe . moverIzquierda ( 1 ) héroe . moverAbajo ( 2 )…" at bounding box center [449, 176] width 179 height 197
type textarea "hero.use("artifact ")"
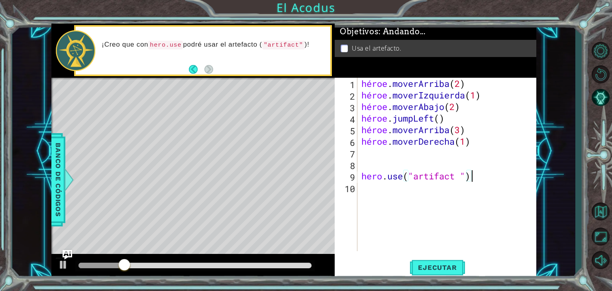
scroll to position [0, 4]
click at [65, 266] on div at bounding box center [63, 265] width 10 height 10
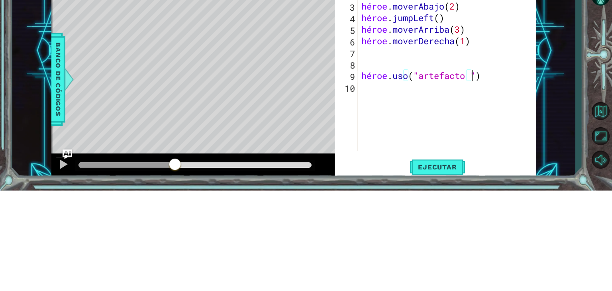
click at [44, 230] on div "1 2 3 4 5 6 7 8 héroe . moverArriba ( 2 ) héroe . moverIzquierda ( 1 ) héroe . …" at bounding box center [293, 151] width 563 height 256
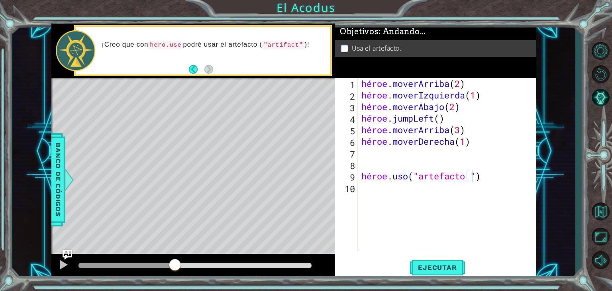
click at [71, 247] on div "Mapa de niveles" at bounding box center [235, 195] width 368 height 235
click at [65, 254] on img "Pregúntale a la IA" at bounding box center [67, 254] width 10 height 10
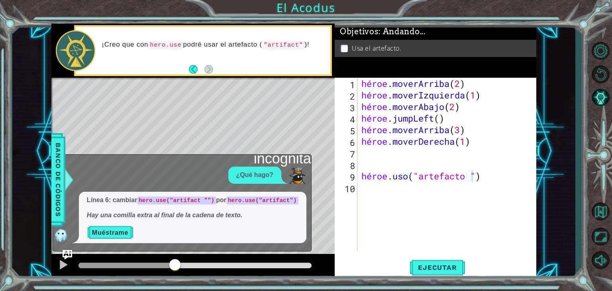
click at [95, 215] on font "Hay una comilla extra al final de la cadena de texto." at bounding box center [164, 215] width 155 height 7
click at [65, 254] on img "Pregúntale a la IA" at bounding box center [67, 254] width 10 height 10
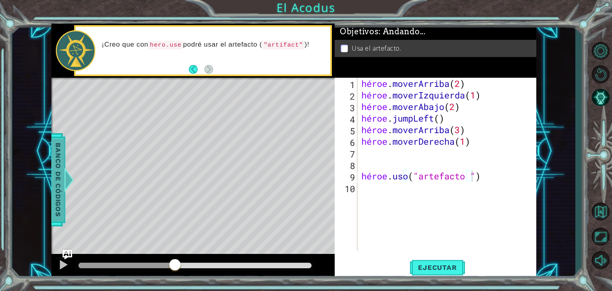
click at [56, 177] on font "Banco de códigos" at bounding box center [58, 180] width 8 height 74
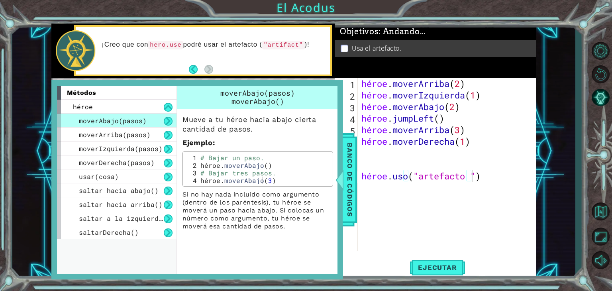
click at [28, 153] on div "1 2 3 4 5 6 7 8 héroe . moverArriba ( 2 ) héroe . moverIzquierda ( 1 ) héroe . …" at bounding box center [293, 151] width 563 height 256
click at [342, 184] on div at bounding box center [339, 180] width 10 height 24
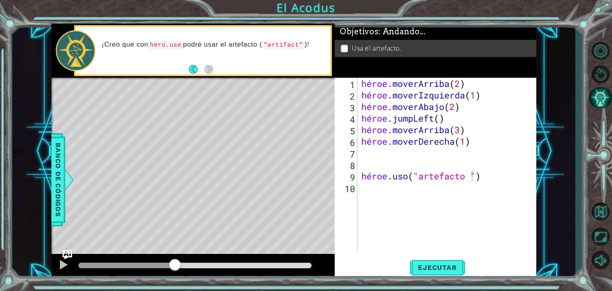
click at [603, 102] on button "Pista IA" at bounding box center [600, 97] width 23 height 21
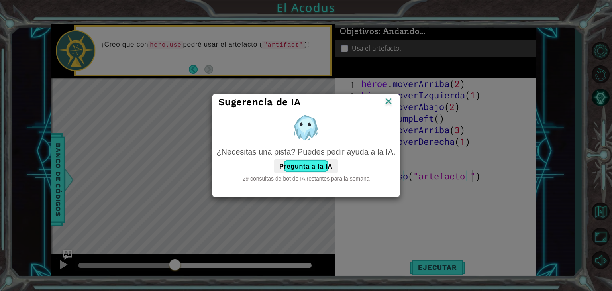
click at [606, 107] on div "Sugerencia de IA ¿Necesitas una pista? Puedes pedir ayuda a la IA. Pregunta a l…" at bounding box center [306, 145] width 612 height 291
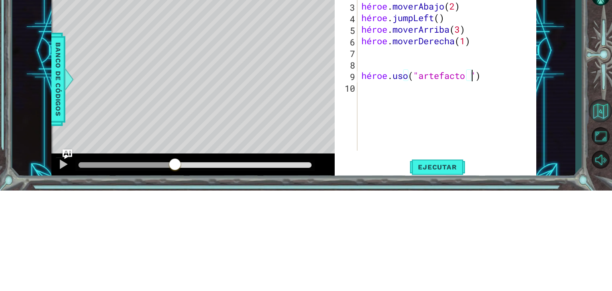
click at [604, 201] on button "Volver al mapa" at bounding box center [600, 211] width 23 height 23
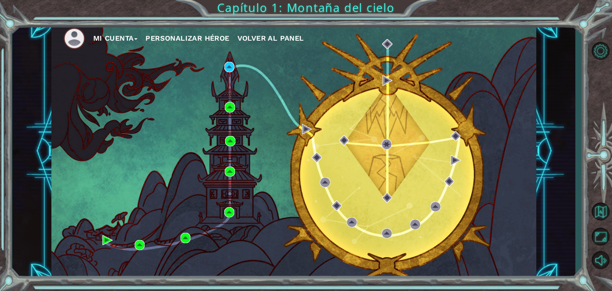
click at [597, 100] on div at bounding box center [600, 155] width 23 height 233
click at [223, 77] on div "Mi Cuenta Personalizar héroe Volver al panel" at bounding box center [293, 152] width 485 height 256
click at [231, 68] on img at bounding box center [229, 67] width 10 height 10
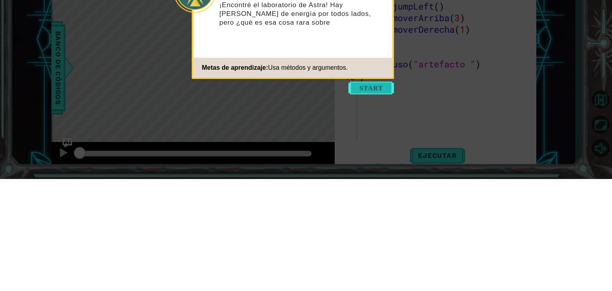
click at [375, 202] on button "Comenzar" at bounding box center [371, 200] width 45 height 13
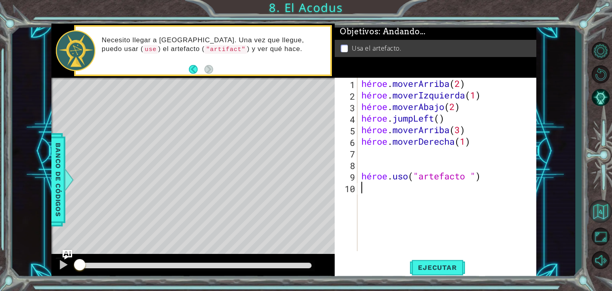
click at [602, 211] on button "Volver al mapa" at bounding box center [600, 211] width 23 height 23
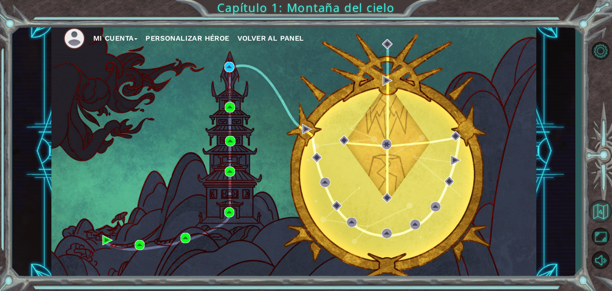
click at [596, 207] on button "Volver al mapa" at bounding box center [600, 211] width 23 height 23
click at [231, 65] on img at bounding box center [229, 67] width 10 height 10
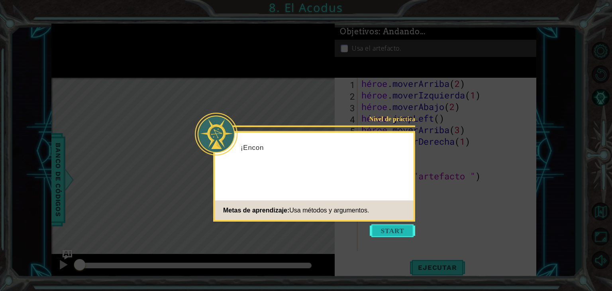
click at [403, 237] on button "Comenzar" at bounding box center [392, 230] width 45 height 13
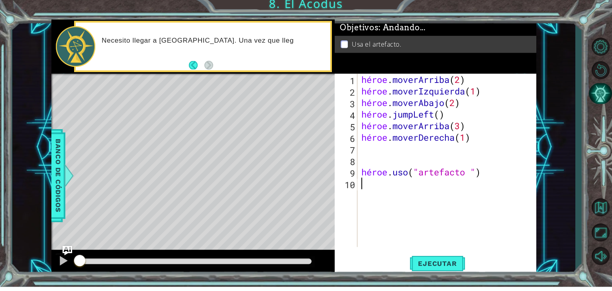
click at [603, 103] on button "Pista IA" at bounding box center [600, 97] width 23 height 21
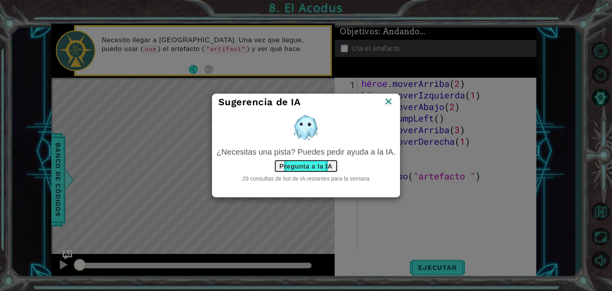
click at [315, 166] on font "Pregunta a la IA" at bounding box center [305, 166] width 53 height 7
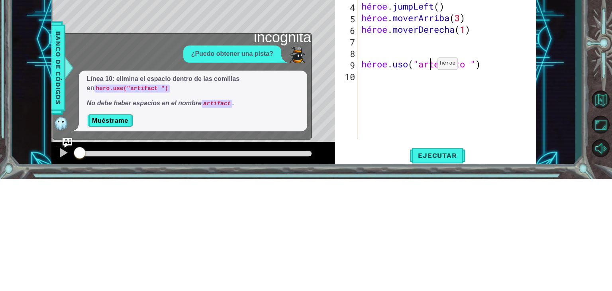
click at [431, 177] on div "héroe . moverArriba ( 2 ) héroe . moverIzquierda ( 1 ) héroe . moverAbajo ( 2 )…" at bounding box center [449, 176] width 179 height 197
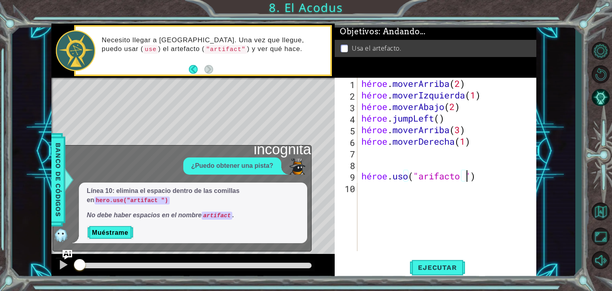
click at [498, 179] on div "héroe . moverArriba ( 2 ) héroe . moverIzquierda ( 1 ) héroe . moverAbajo ( 2 )…" at bounding box center [449, 176] width 179 height 197
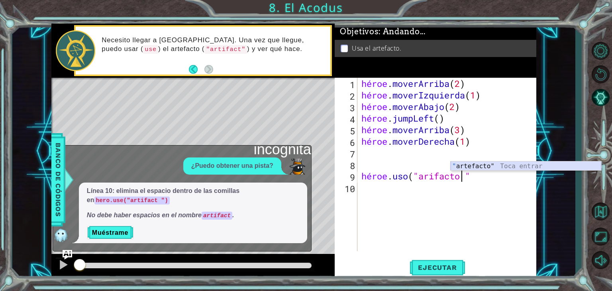
click at [499, 167] on div "" artefacto" Toca entrar" at bounding box center [526, 175] width 151 height 29
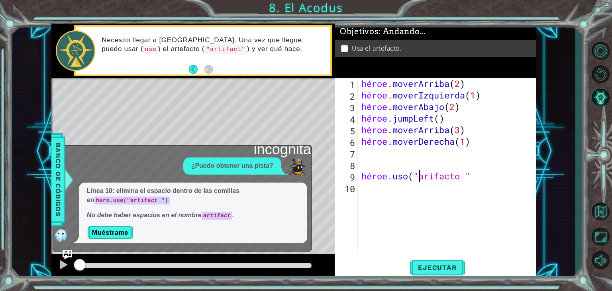
click at [421, 176] on div "héroe . moverArriba ( 2 ) héroe . moverIzquierda ( 1 ) héroe . moverAbajo ( 2 )…" at bounding box center [449, 176] width 179 height 197
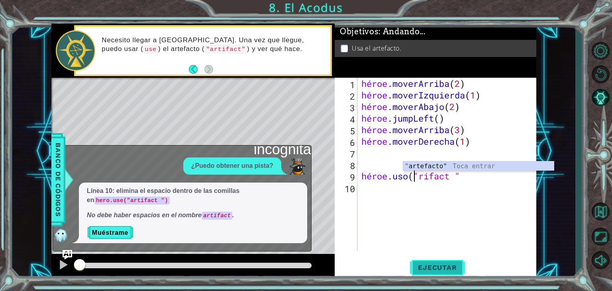
click at [437, 262] on button "Ejecutar" at bounding box center [437, 268] width 55 height 20
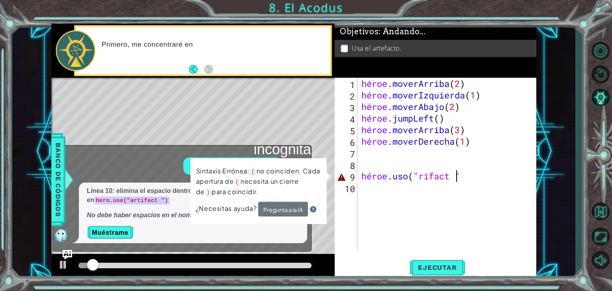
click at [490, 176] on div "héroe . moverArriba ( 2 ) héroe . moverIzquierda ( 1 ) héroe . moverAbajo ( 2 )…" at bounding box center [449, 176] width 179 height 197
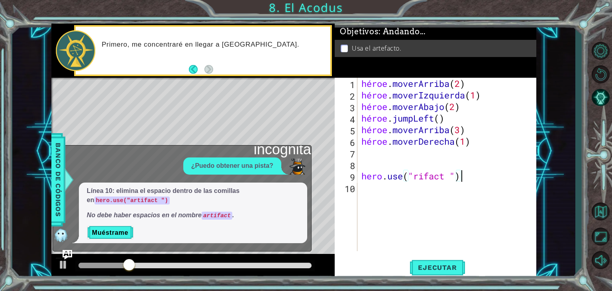
scroll to position [0, 4]
click at [444, 179] on div "héroe . moverArriba ( 2 ) héroe . moverIzquierda ( 1 ) héroe . moverAbajo ( 2 )…" at bounding box center [449, 176] width 179 height 197
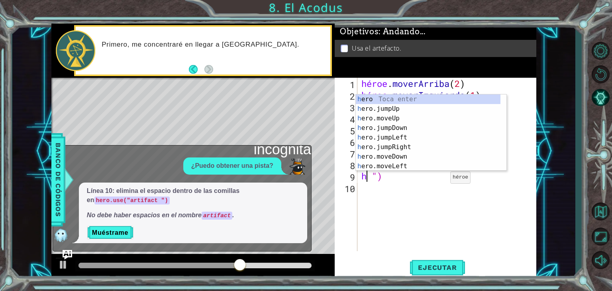
scroll to position [0, 0]
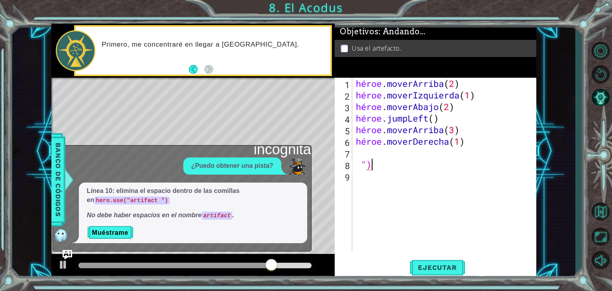
click at [376, 169] on div "héroe . moverArriba ( 2 ) héroe . moverIzquierda ( 1 ) héroe . moverAbajo ( 2 )…" at bounding box center [446, 176] width 184 height 197
type textarea """
drag, startPoint x: 367, startPoint y: 155, endPoint x: 362, endPoint y: 158, distance: 5.5
click at [362, 158] on div "héroe . moverArriba ( 2 ) héroe . moverIzquierda ( 1 ) héroe . moverAbajo ( 2 )…" at bounding box center [446, 176] width 184 height 197
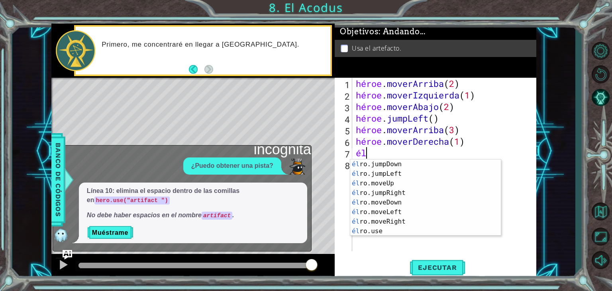
scroll to position [19, 0]
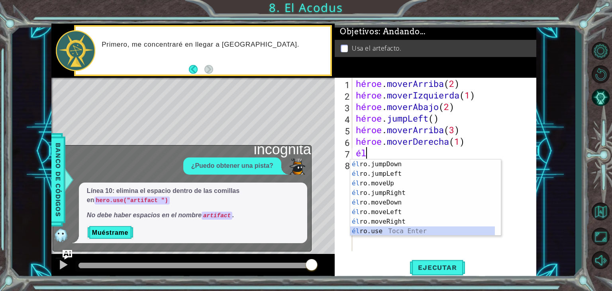
click at [451, 228] on div "él ro.jumpDown Toca Enter él ro.jumpLeft Toca Enter él ro.moveUp Toca Enter él …" at bounding box center [422, 207] width 145 height 96
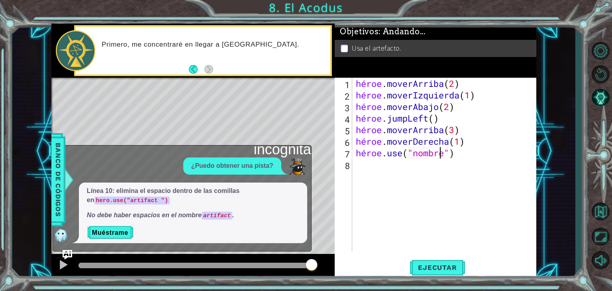
click at [466, 154] on div "héroe . moverArriba ( 2 ) héroe . moverIzquierda ( 1 ) héroe . moverAbajo ( 2 )…" at bounding box center [446, 176] width 184 height 197
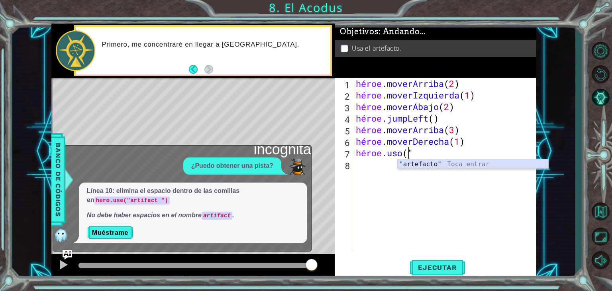
click at [453, 161] on div "" artefacto" Toca entrar" at bounding box center [473, 173] width 151 height 29
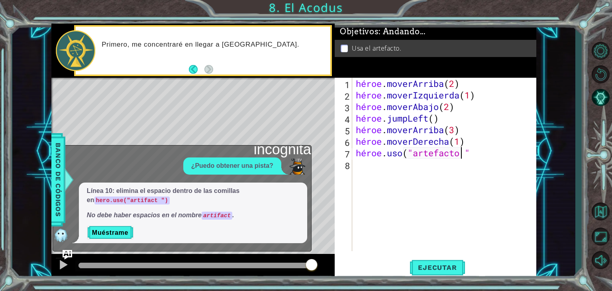
click at [499, 158] on div "héroe . moverArriba ( 2 ) héroe . moverIzquierda ( 1 ) héroe . moverAbajo ( 2 )…" at bounding box center [446, 176] width 184 height 197
click at [123, 230] on font "Muéstrame" at bounding box center [110, 232] width 36 height 7
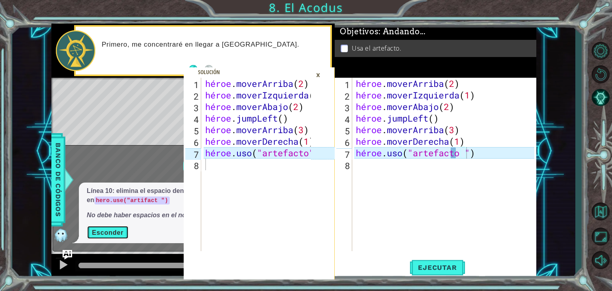
click at [120, 229] on font "Esconder" at bounding box center [107, 232] width 31 height 7
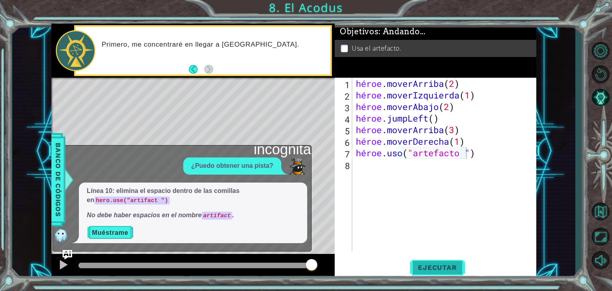
click at [442, 268] on font "Ejecutar" at bounding box center [437, 268] width 39 height 8
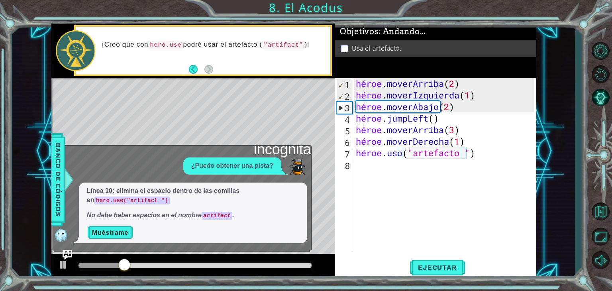
click at [247, 162] on font "¿Puedo obtener una pista?" at bounding box center [232, 165] width 82 height 7
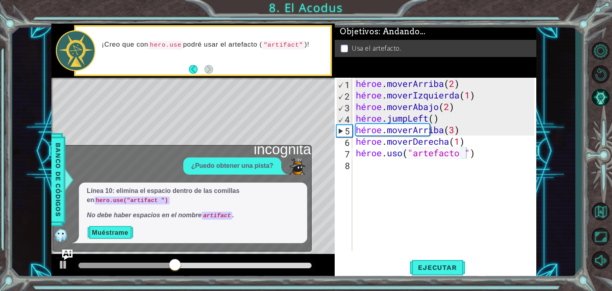
click at [67, 254] on img "Pregúntale a la IA" at bounding box center [67, 254] width 10 height 10
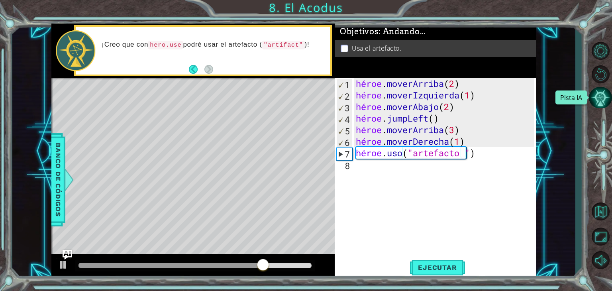
click at [601, 100] on button "Pista IA" at bounding box center [600, 97] width 23 height 21
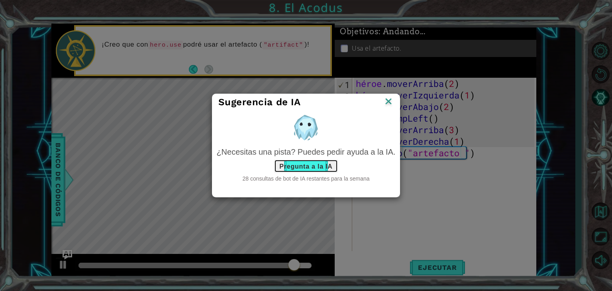
click at [317, 165] on font "Pregunta a la IA" at bounding box center [305, 166] width 53 height 7
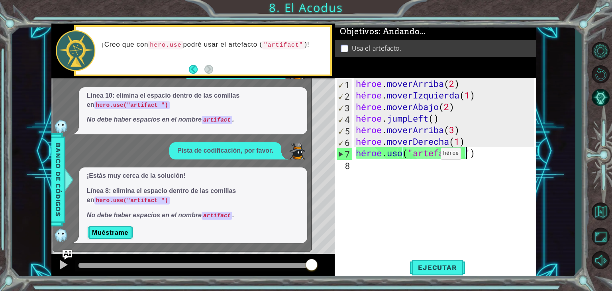
click at [429, 155] on div "héroe . moverArriba ( 2 ) héroe . moverIzquierda ( 1 ) héroe . moverAbajo ( 2 )…" at bounding box center [446, 176] width 184 height 197
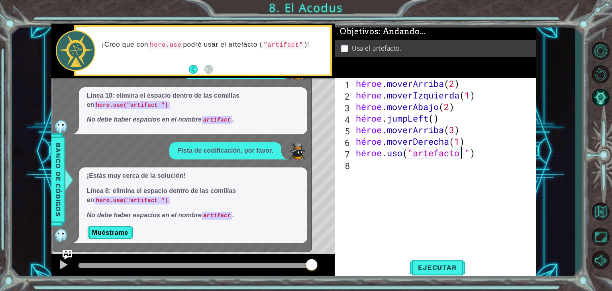
click at [496, 153] on div "héroe . moverArriba ( 2 ) héroe . moverIzquierda ( 1 ) héroe . moverAbajo ( 2 )…" at bounding box center [446, 176] width 184 height 197
click at [428, 155] on div "héroe . moverArriba ( 2 ) héroe . moverIzquierda ( 1 ) héroe . moverAbajo ( 2 )…" at bounding box center [446, 176] width 184 height 197
click at [467, 161] on div ""Arte ifacto" Toca entrar" at bounding box center [473, 173] width 151 height 29
click at [418, 152] on div "héroe . moverArriba ( 2 ) héroe . moverIzquierda ( 1 ) héroe . moverAbajo ( 2 )…" at bounding box center [446, 176] width 184 height 197
click at [437, 165] on div "" artefacto" Toca entrar" at bounding box center [473, 173] width 151 height 29
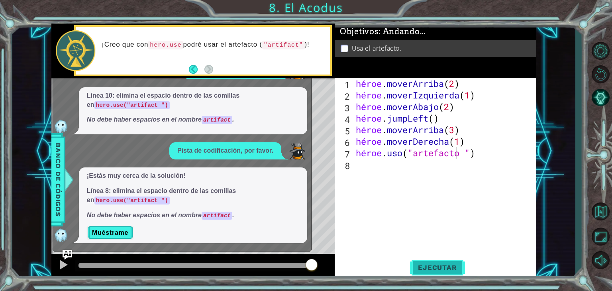
click at [439, 268] on font "Ejecutar" at bounding box center [437, 268] width 39 height 8
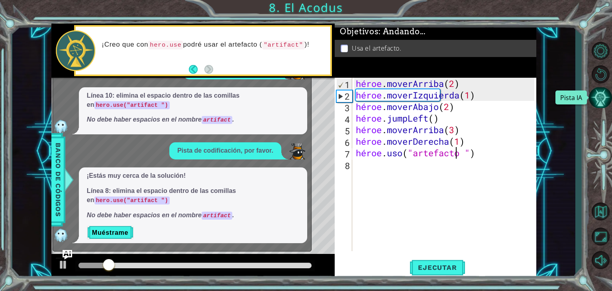
click at [604, 97] on button "Pista IA" at bounding box center [600, 97] width 23 height 21
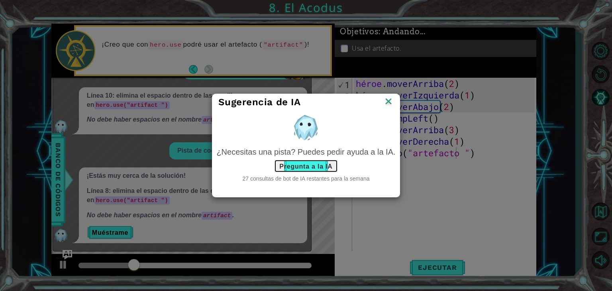
click at [297, 166] on font "Pregunta a la IA" at bounding box center [305, 166] width 53 height 7
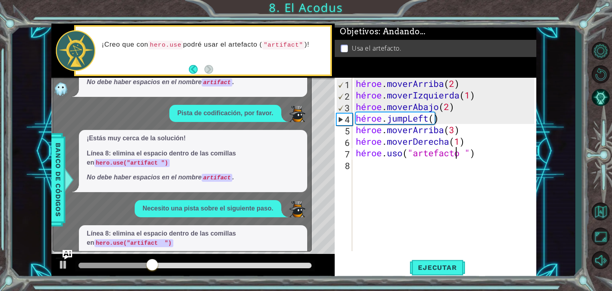
scroll to position [42, 0]
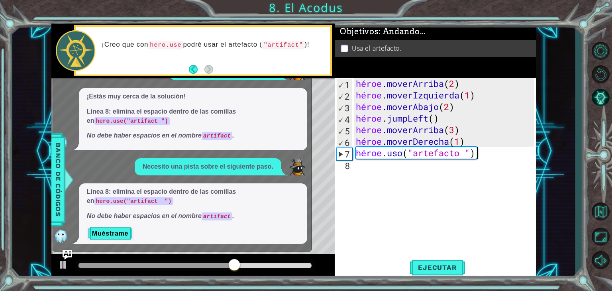
click at [487, 152] on div "héroe . moverArriba ( 2 ) héroe . moverIzquierda ( 1 ) héroe . moverAbajo ( 2 )…" at bounding box center [446, 176] width 184 height 197
click at [494, 152] on div "héroe . moverArriba ( 2 ) héroe . moverIzquierda ( 1 ) héroe . moverAbajo ( 2 )…" at bounding box center [446, 176] width 184 height 197
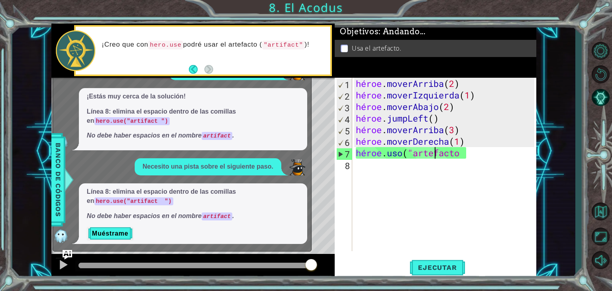
click at [437, 154] on div "héroe . moverArriba ( 2 ) héroe . moverIzquierda ( 1 ) héroe . moverAbajo ( 2 )…" at bounding box center [446, 176] width 184 height 197
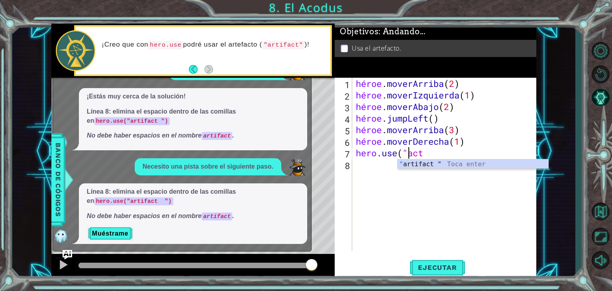
scroll to position [0, 3]
click at [454, 152] on div "héroe . moverArriba ( 2 ) héroe . moverIzquierda ( 1 ) héroe . moverAbajo ( 2 )…" at bounding box center [446, 176] width 184 height 197
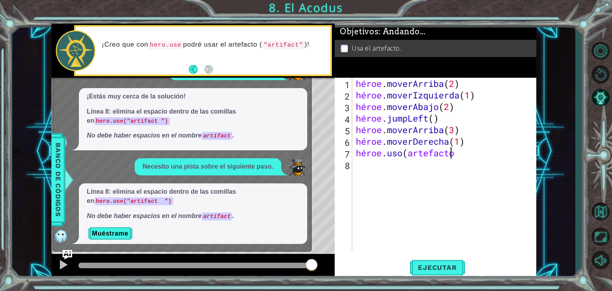
click at [482, 155] on div "héroe . moverArriba ( 2 ) héroe . moverIzquierda ( 1 ) héroe . moverAbajo ( 2 )…" at bounding box center [446, 176] width 184 height 197
type textarea "hero.use(artifact )"
click at [428, 274] on button "Ejecutar" at bounding box center [437, 268] width 55 height 20
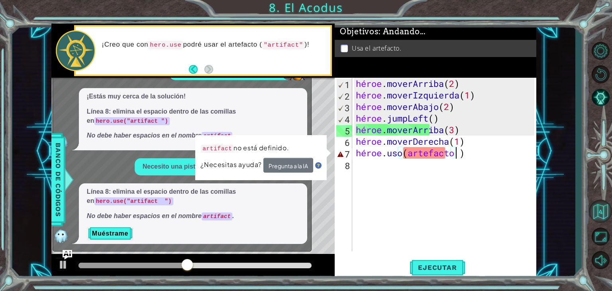
click at [597, 213] on button "Volver al mapa" at bounding box center [600, 211] width 23 height 23
